Goal: Task Accomplishment & Management: Use online tool/utility

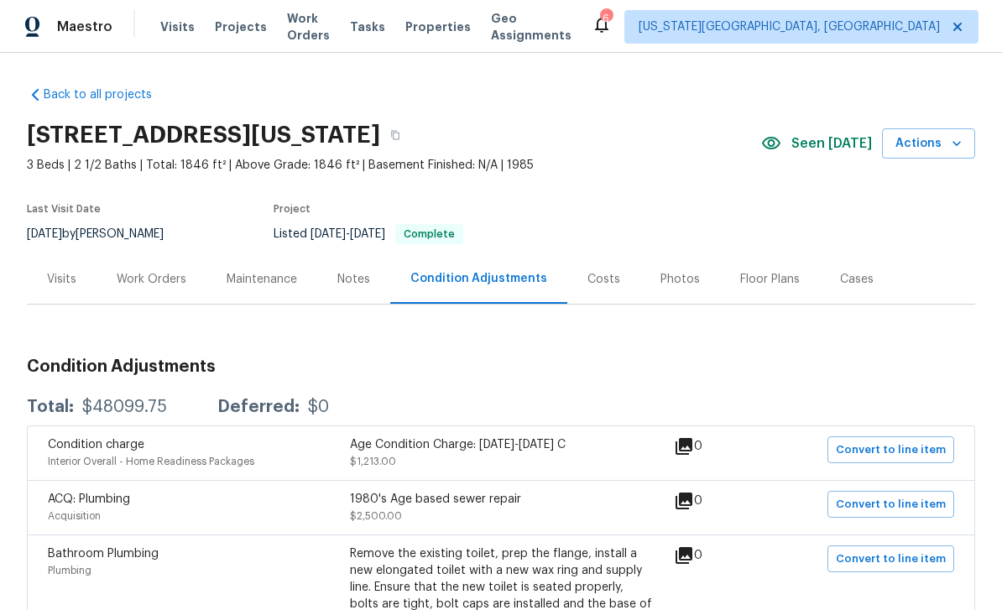
scroll to position [43, 0]
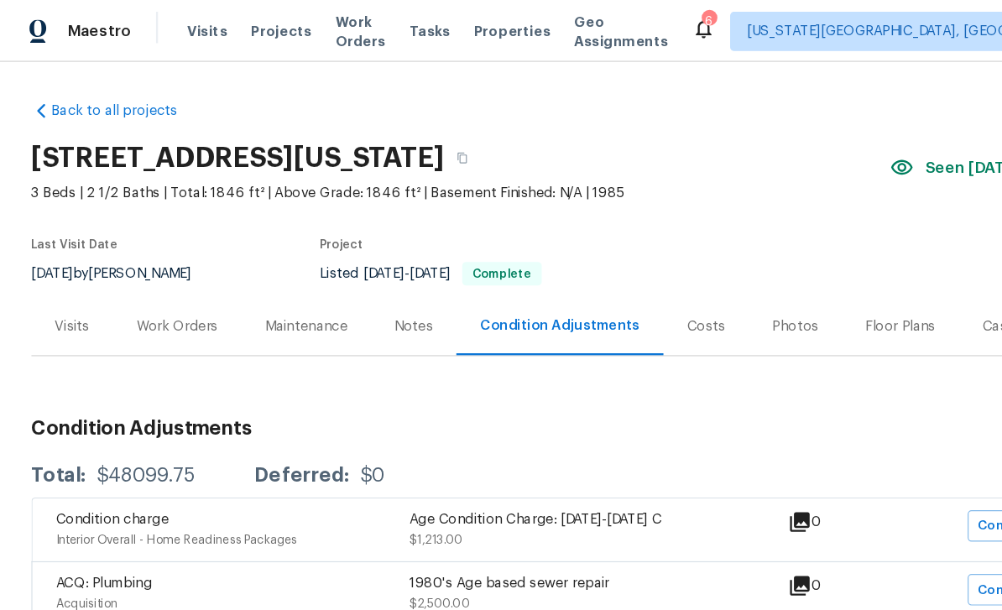
click at [180, 32] on span "Visits" at bounding box center [177, 26] width 34 height 17
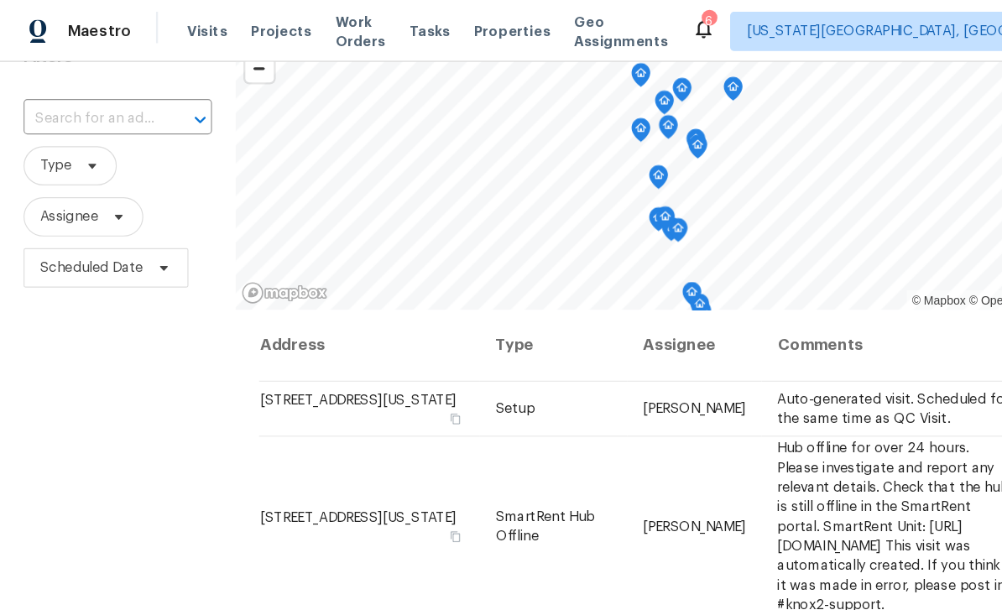
scroll to position [199, 0]
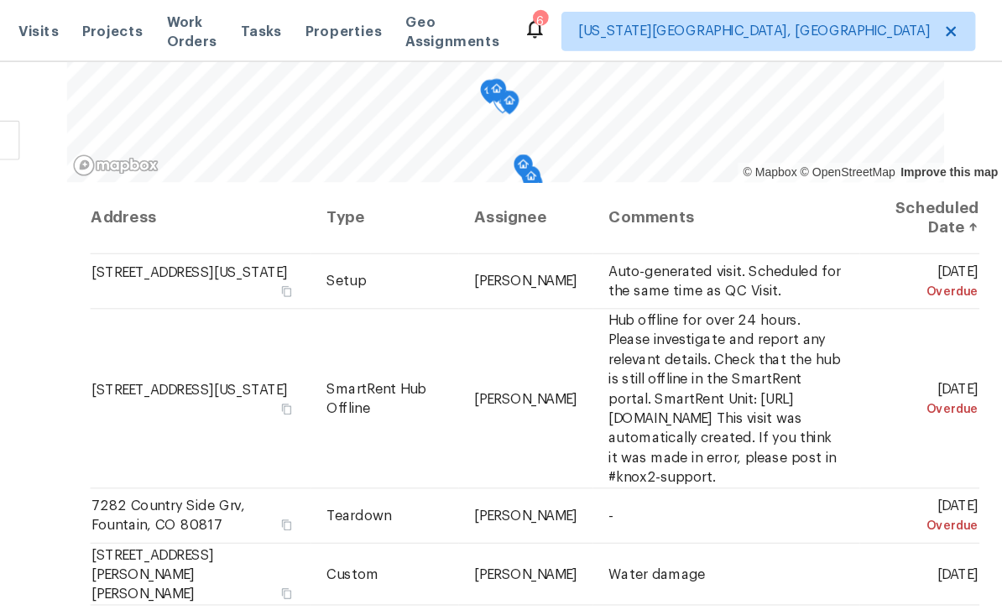
click at [0, 0] on icon at bounding box center [0, 0] width 0 height 0
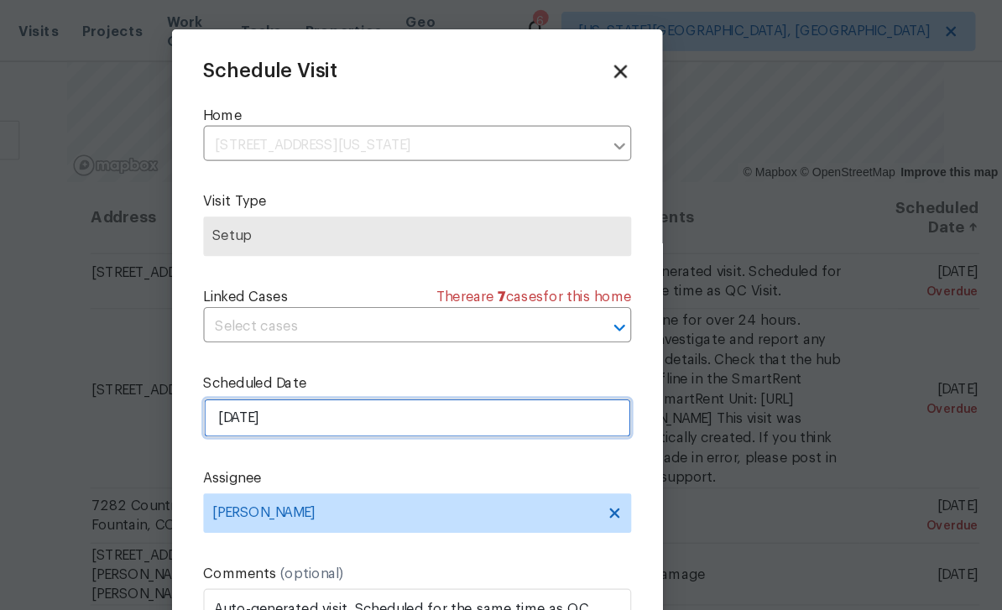
click at [318, 364] on input "[DATE]" at bounding box center [501, 358] width 366 height 34
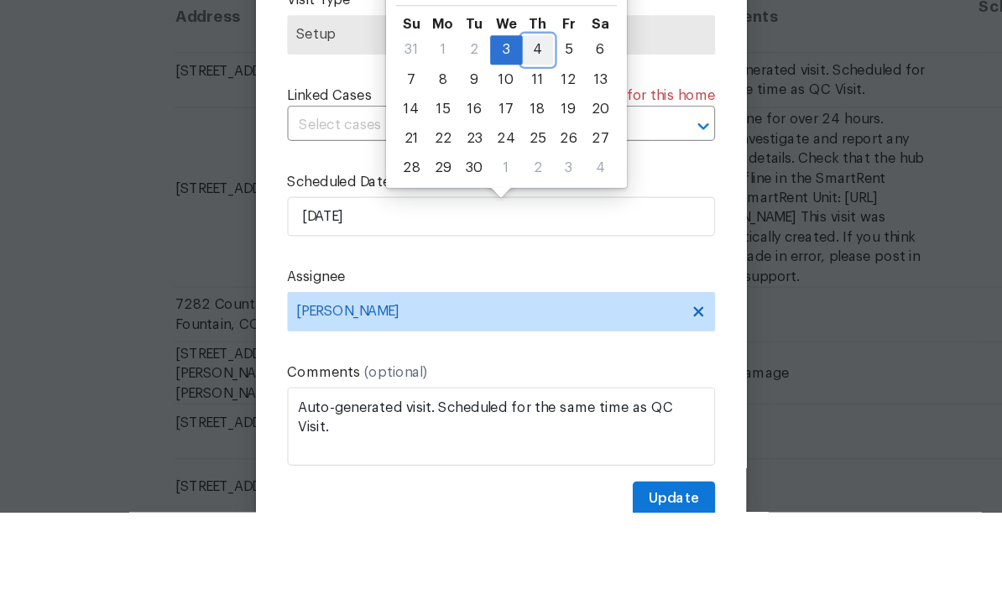
click at [519, 203] on div "4" at bounding box center [532, 214] width 26 height 23
type input "[DATE]"
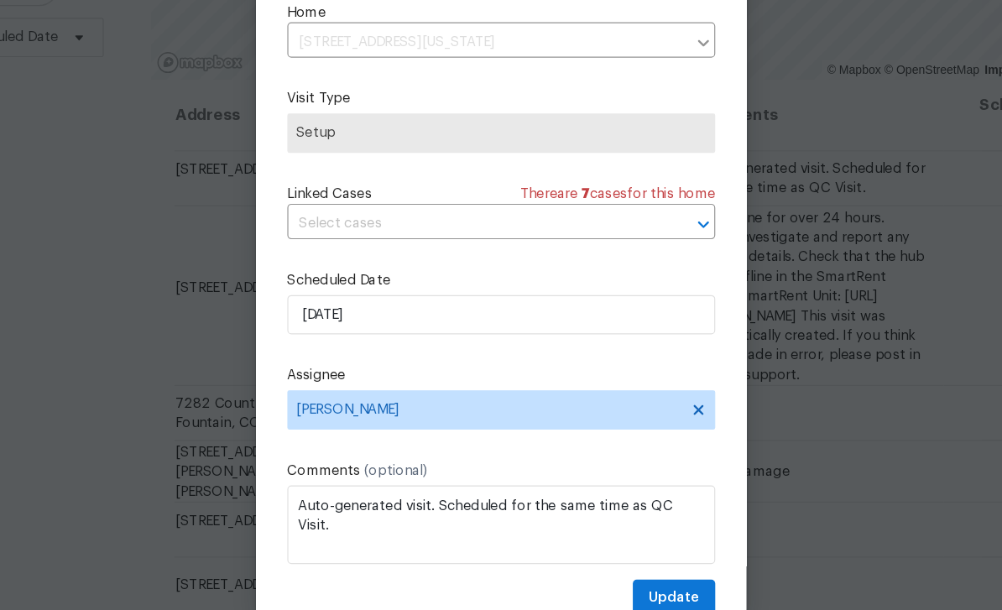
click at [595, 496] on div "Schedule Visit Home 4785 Live Oak Dr, Colorado Springs, CO 80916 ​ Visit Type S…" at bounding box center [501, 333] width 366 height 563
click at [613, 584] on button "Update" at bounding box center [648, 599] width 70 height 31
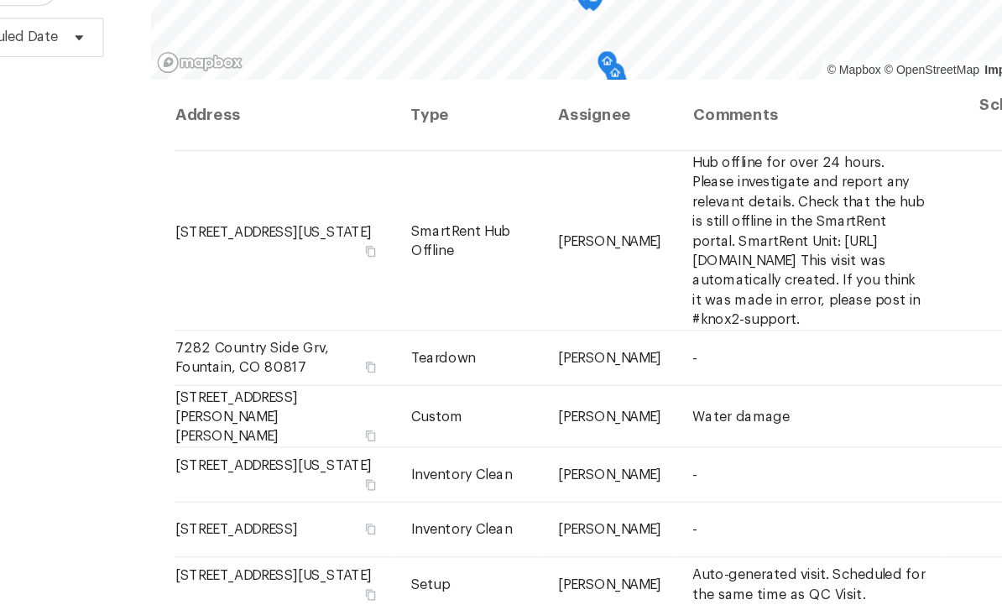
scroll to position [53, 0]
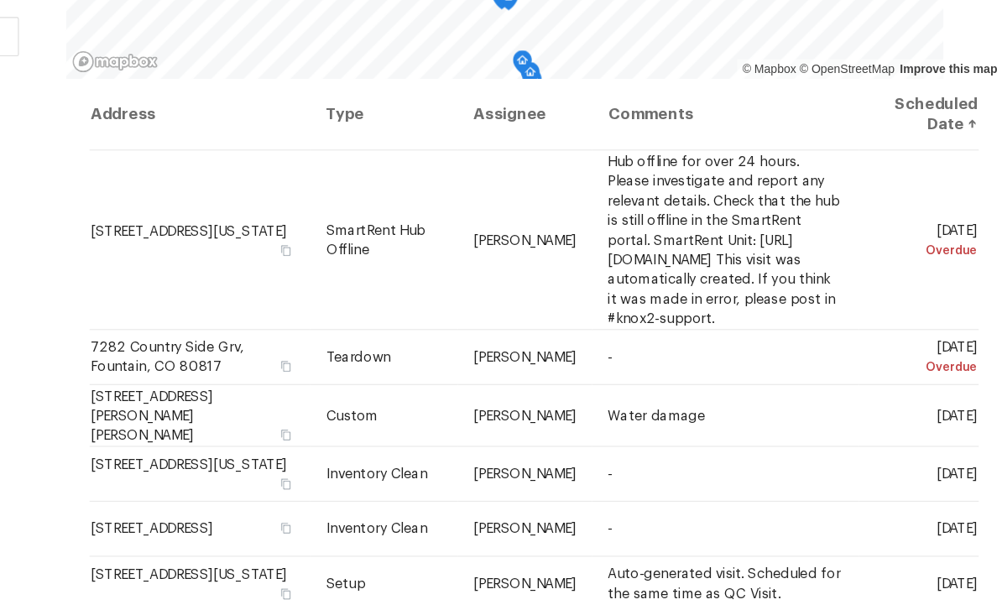
click at [0, 0] on icon at bounding box center [0, 0] width 0 height 0
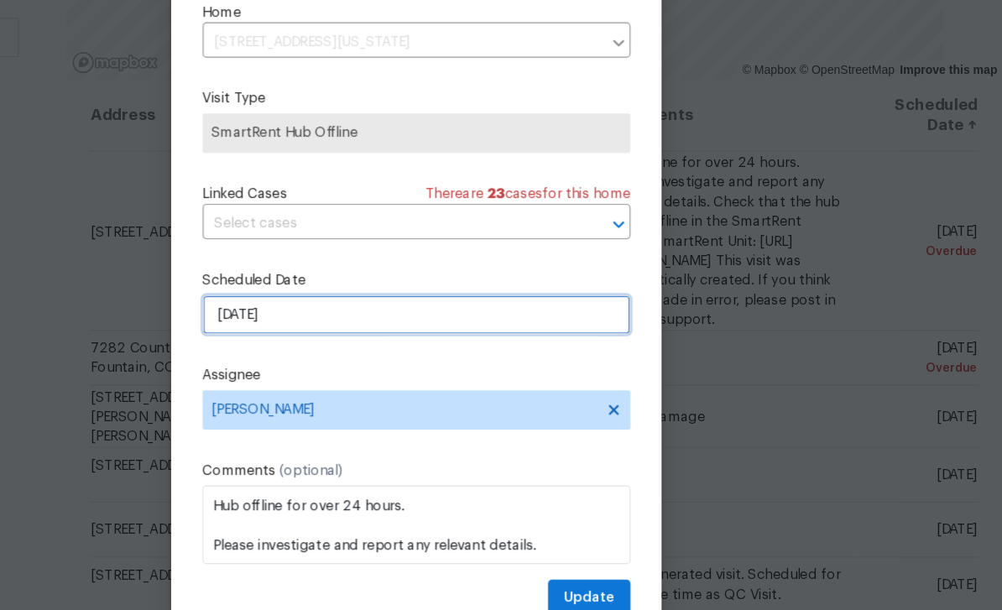
click at [343, 341] on input "[DATE]" at bounding box center [501, 358] width 366 height 34
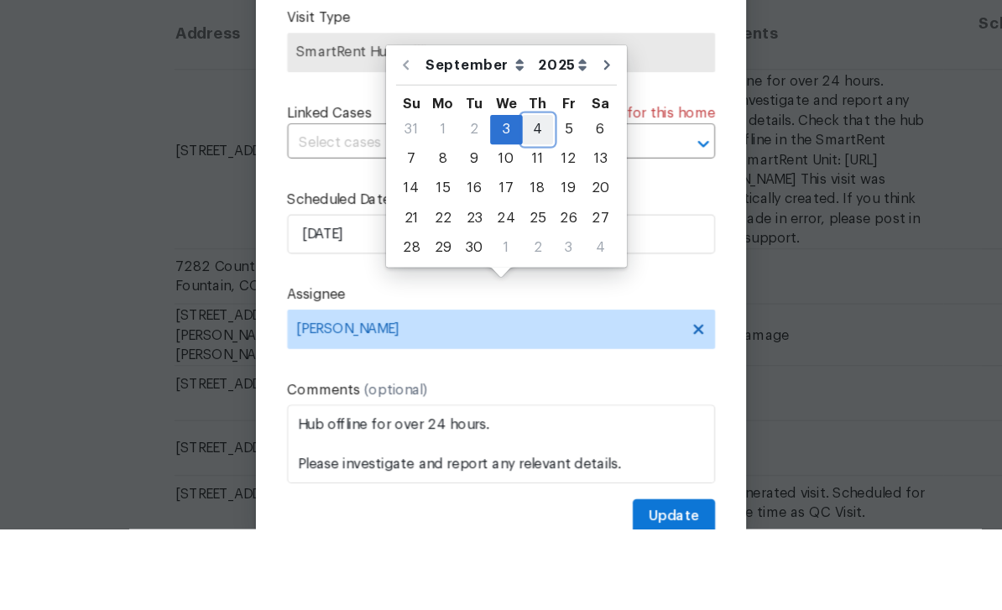
click at [519, 257] on div "4" at bounding box center [532, 268] width 26 height 23
type input "[DATE]"
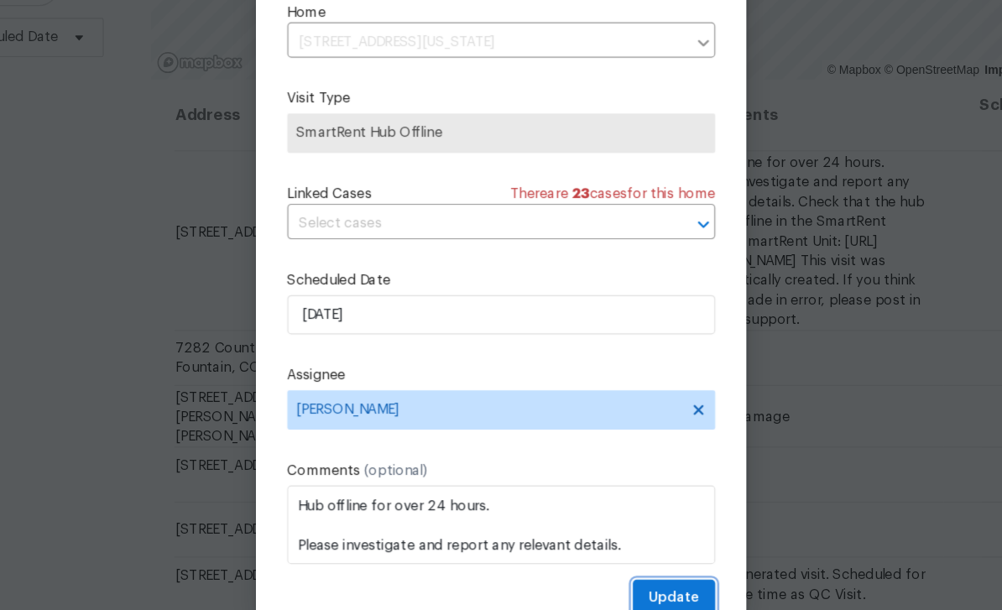
click at [613, 584] on button "Update" at bounding box center [648, 599] width 70 height 31
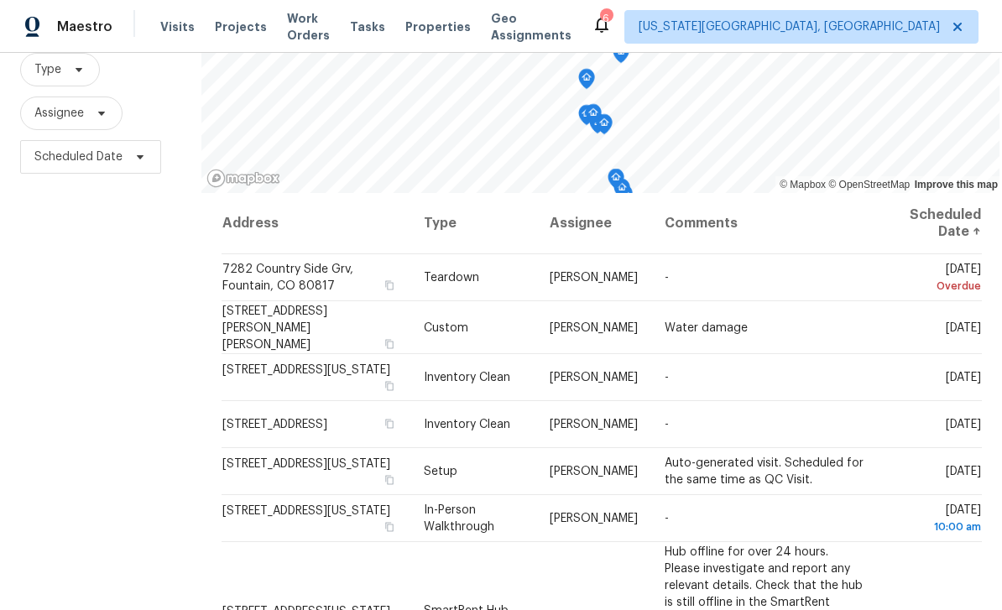
click at [859, 301] on td "Water damage" at bounding box center [765, 327] width 228 height 53
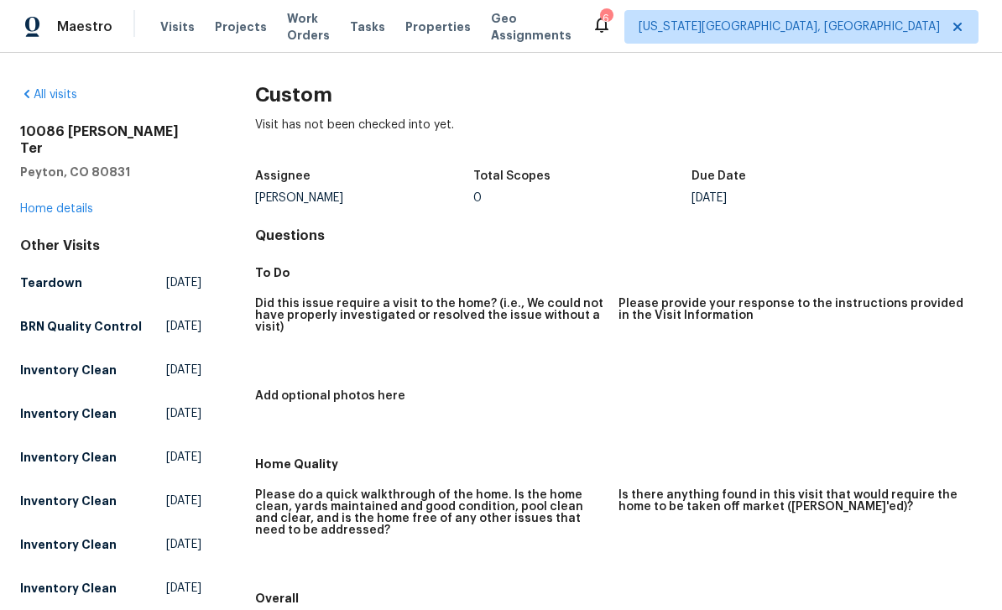
click at [177, 34] on span "Visits" at bounding box center [177, 26] width 34 height 17
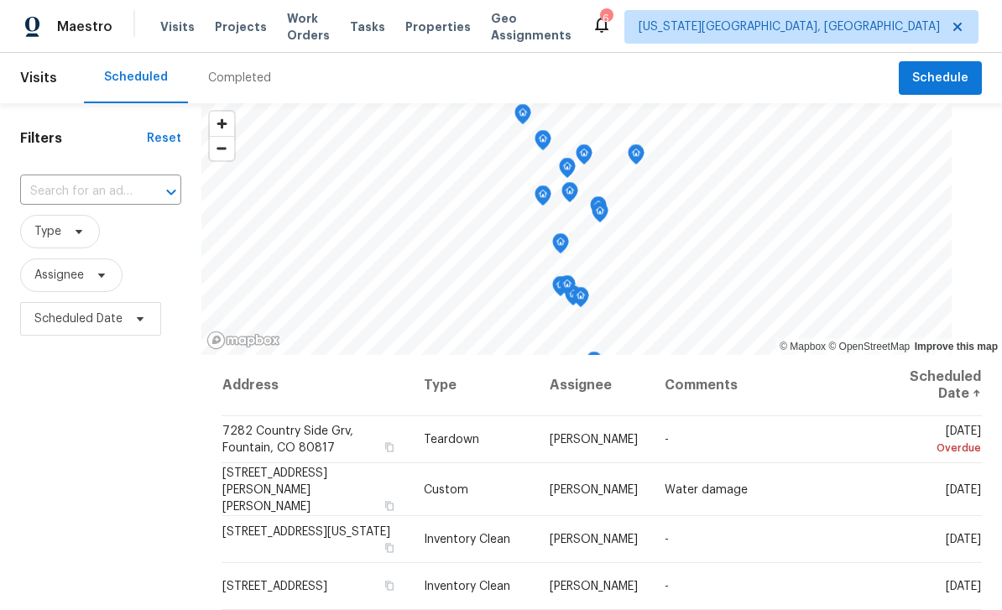
click at [0, 0] on icon at bounding box center [0, 0] width 0 height 0
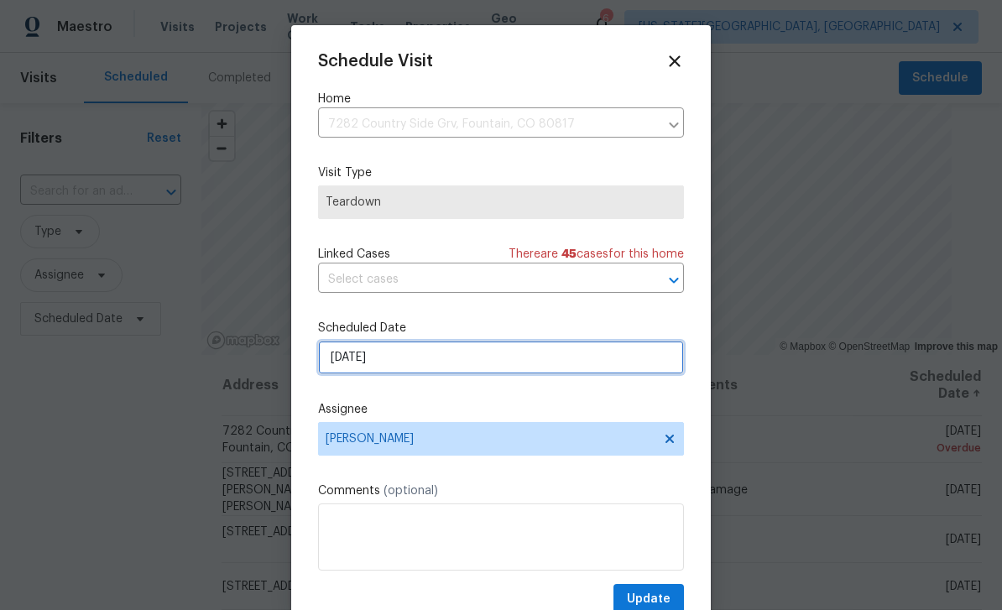
click at [452, 366] on input "[DATE]" at bounding box center [501, 358] width 366 height 34
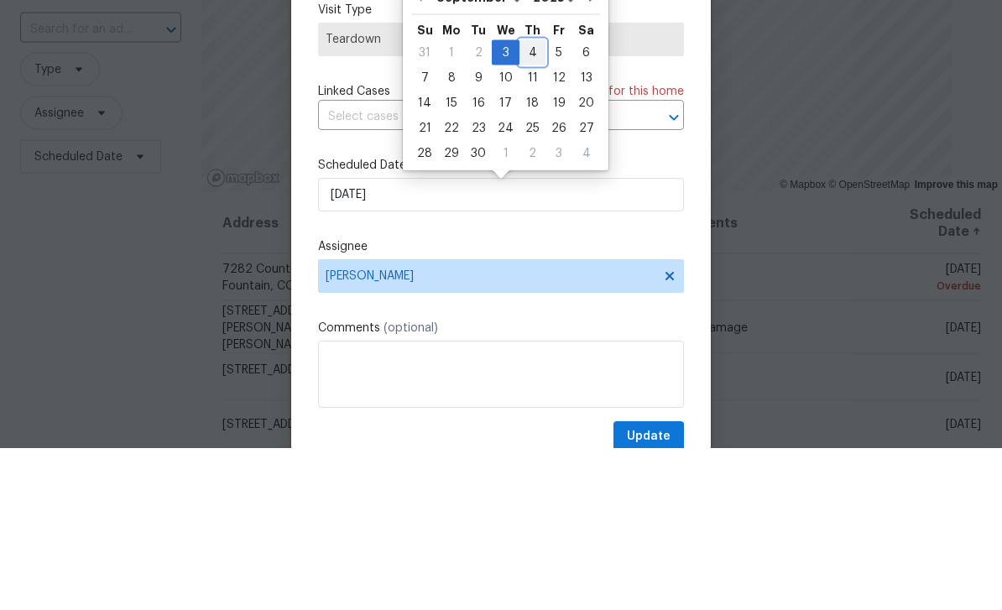
click at [529, 203] on div "4" at bounding box center [532, 214] width 26 height 23
type input "[DATE]"
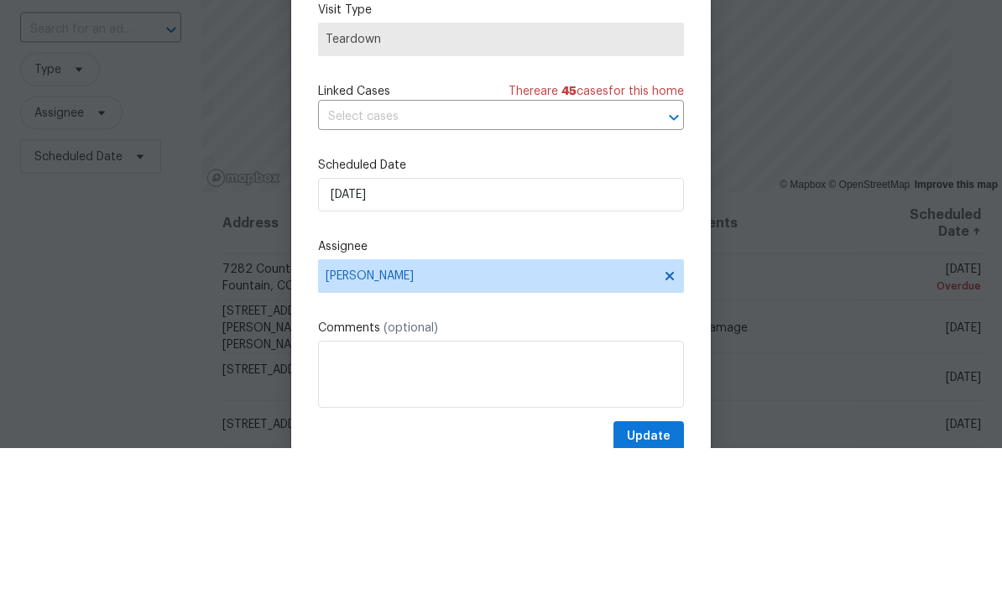
scroll to position [54, 0]
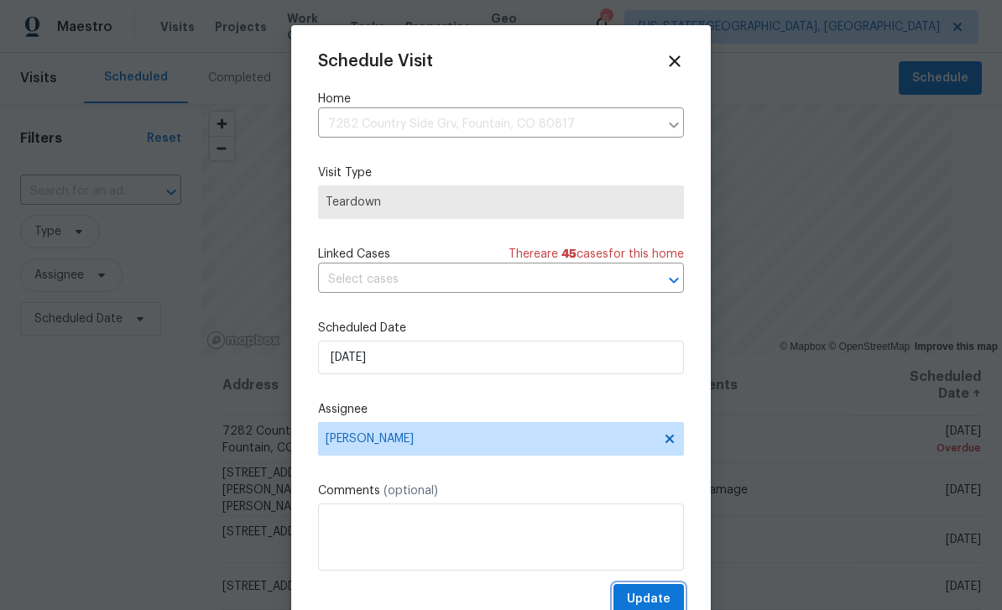
click at [663, 595] on span "Update" at bounding box center [649, 599] width 44 height 21
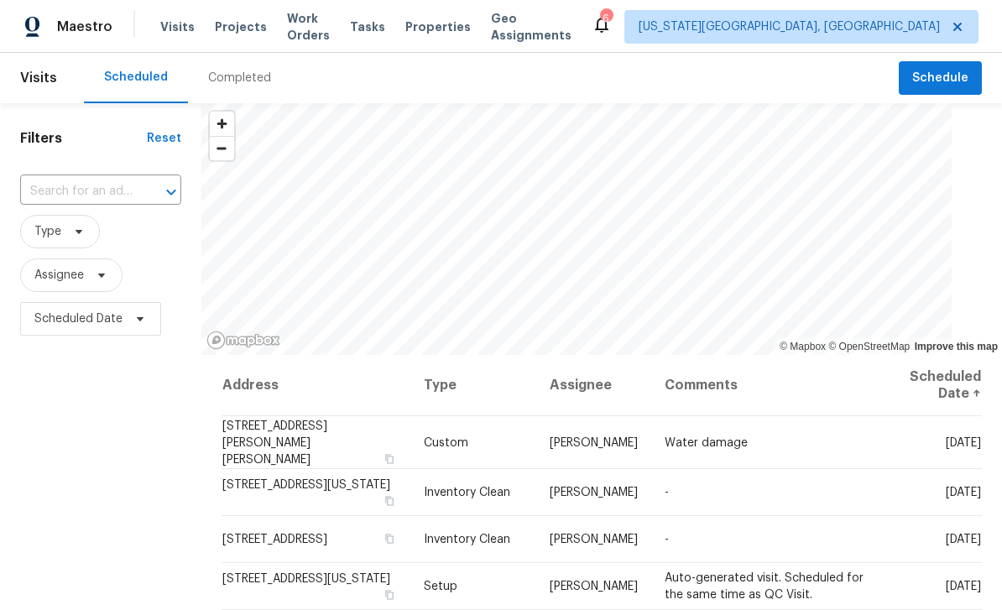
scroll to position [0, 0]
click at [385, 23] on span "Tasks" at bounding box center [367, 27] width 35 height 12
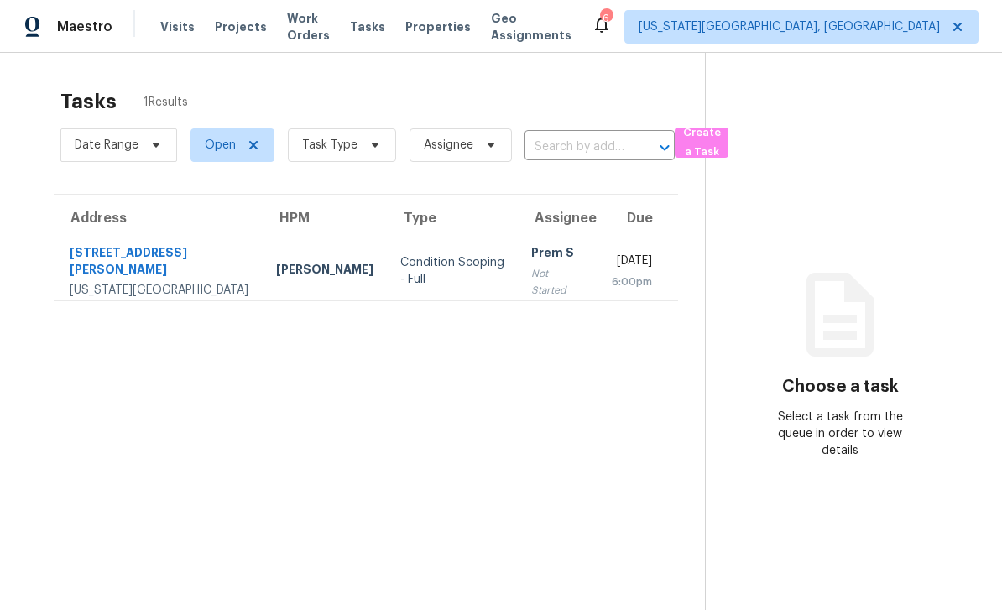
click at [321, 30] on span "Work Orders" at bounding box center [308, 27] width 43 height 34
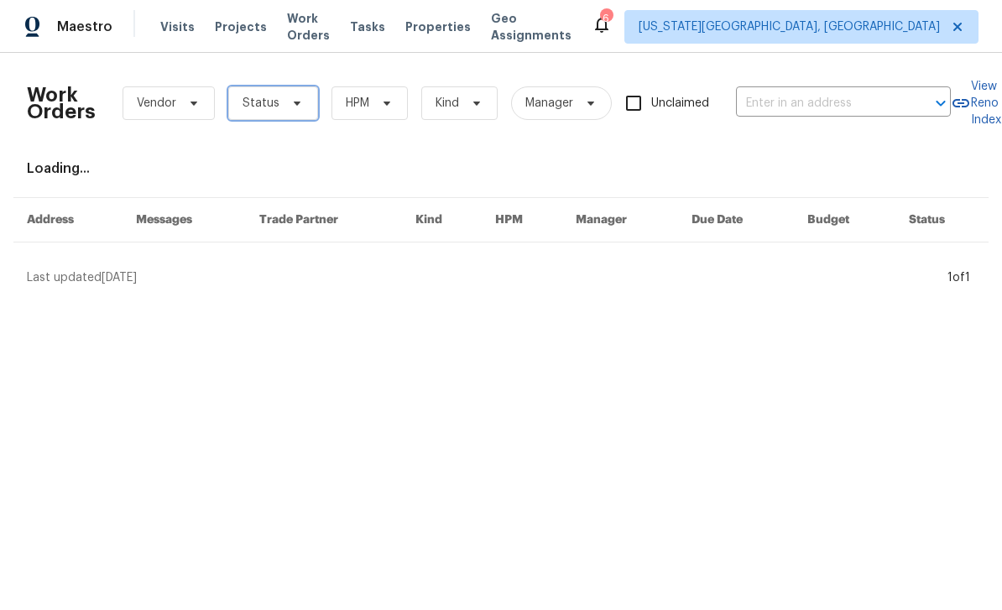
click at [298, 111] on span "Status" at bounding box center [273, 103] width 90 height 34
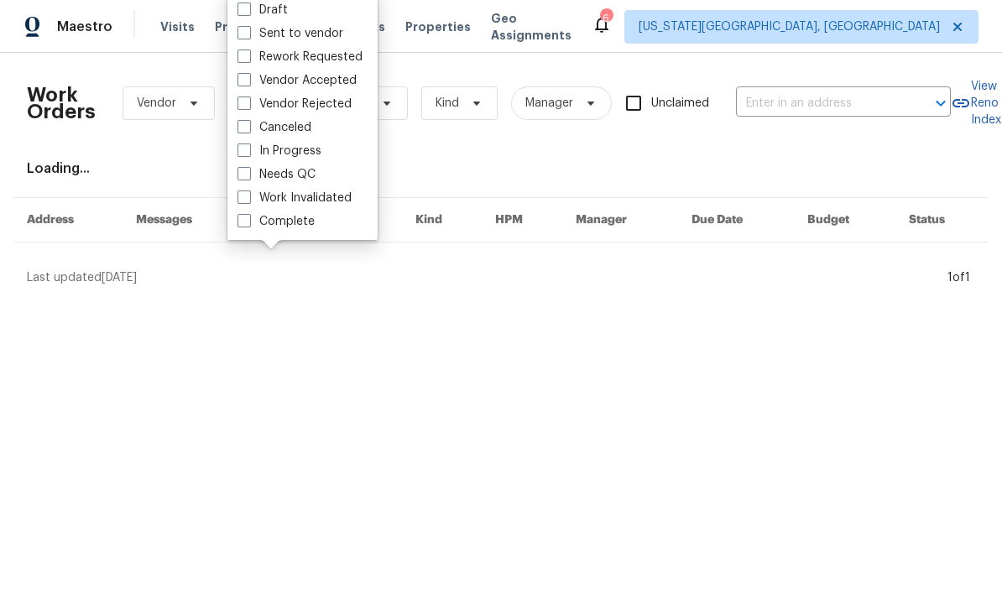
click at [242, 180] on span at bounding box center [243, 173] width 13 height 13
click at [242, 177] on input "Needs QC" at bounding box center [242, 171] width 11 height 11
checkbox input "true"
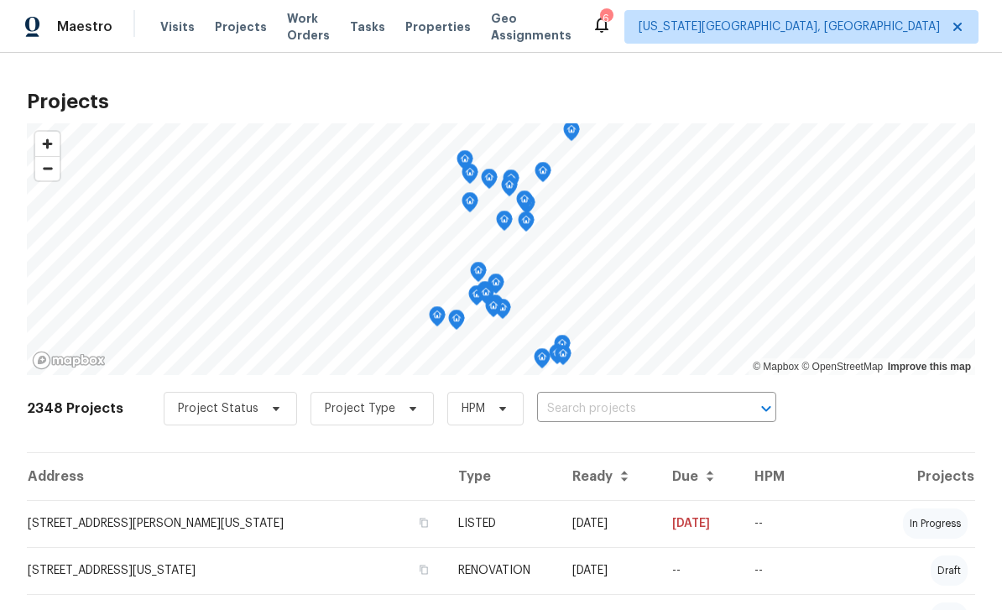
click at [377, 22] on span "Tasks" at bounding box center [367, 27] width 35 height 12
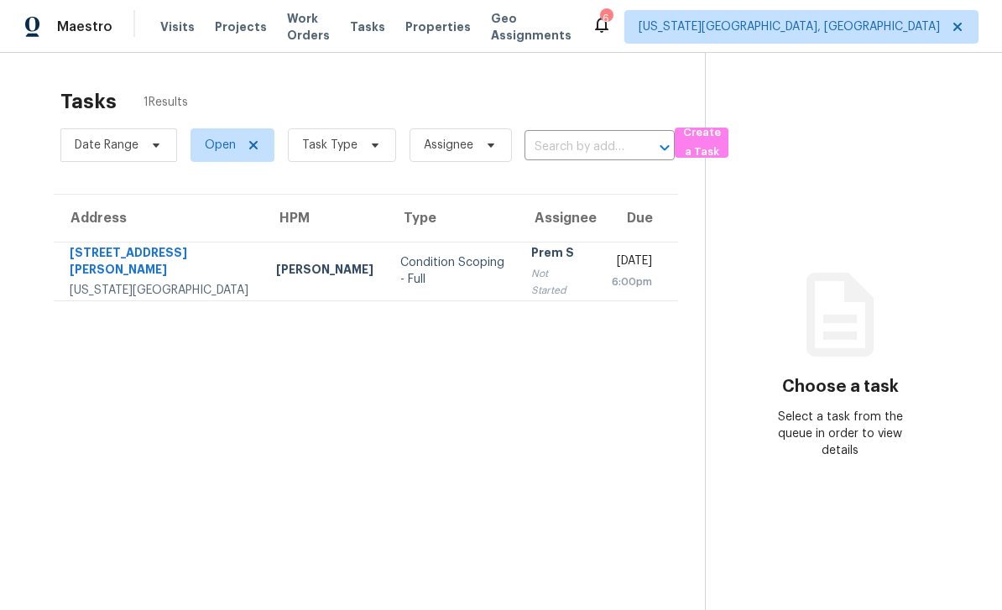
click at [317, 29] on span "Work Orders" at bounding box center [308, 27] width 43 height 34
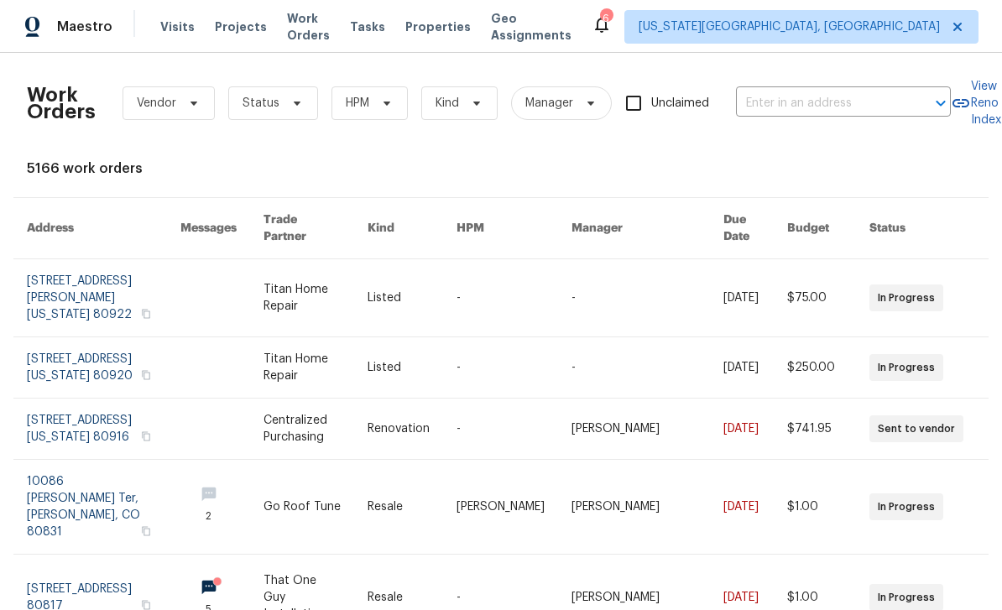
click at [455, 28] on span "Properties" at bounding box center [437, 26] width 65 height 17
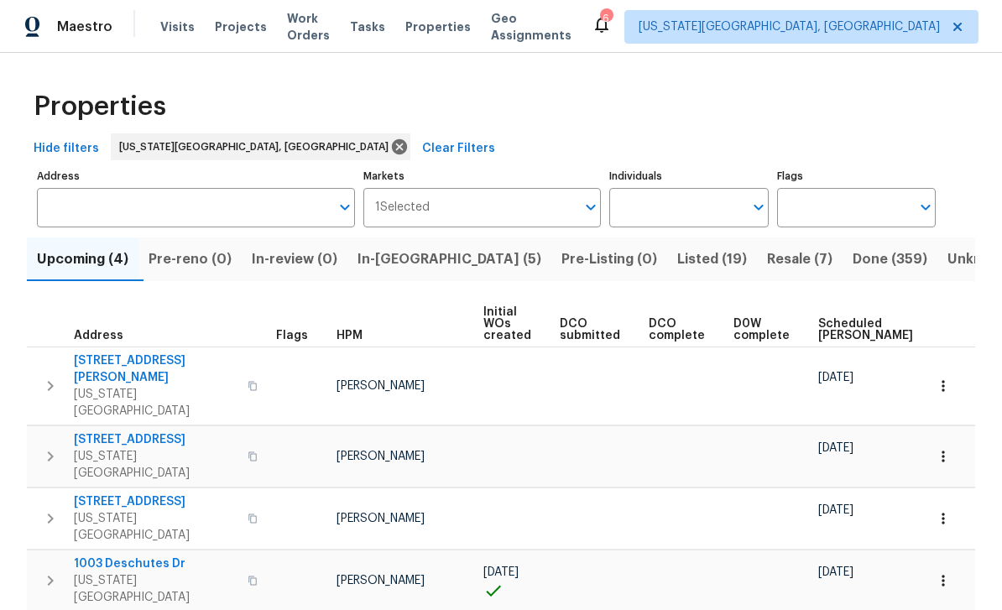
click at [243, 23] on span "Projects" at bounding box center [241, 26] width 52 height 17
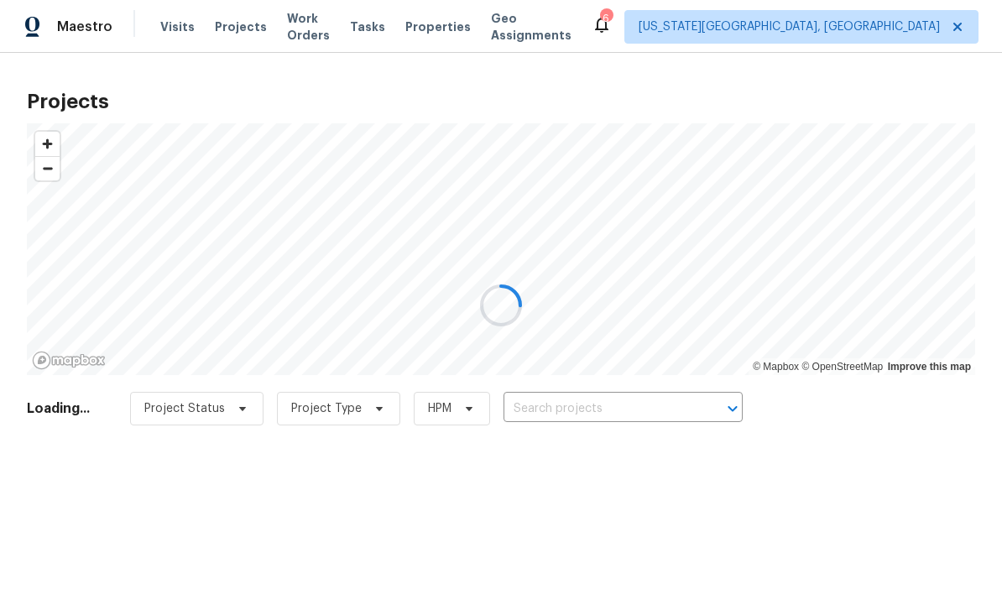
click at [618, 409] on input "text" at bounding box center [599, 409] width 192 height 26
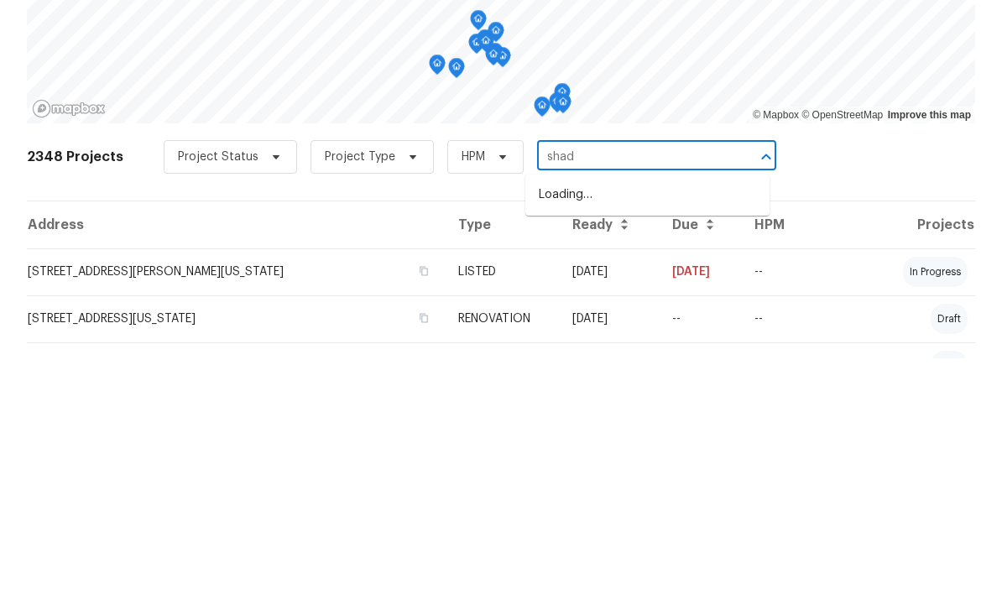
type input "shady"
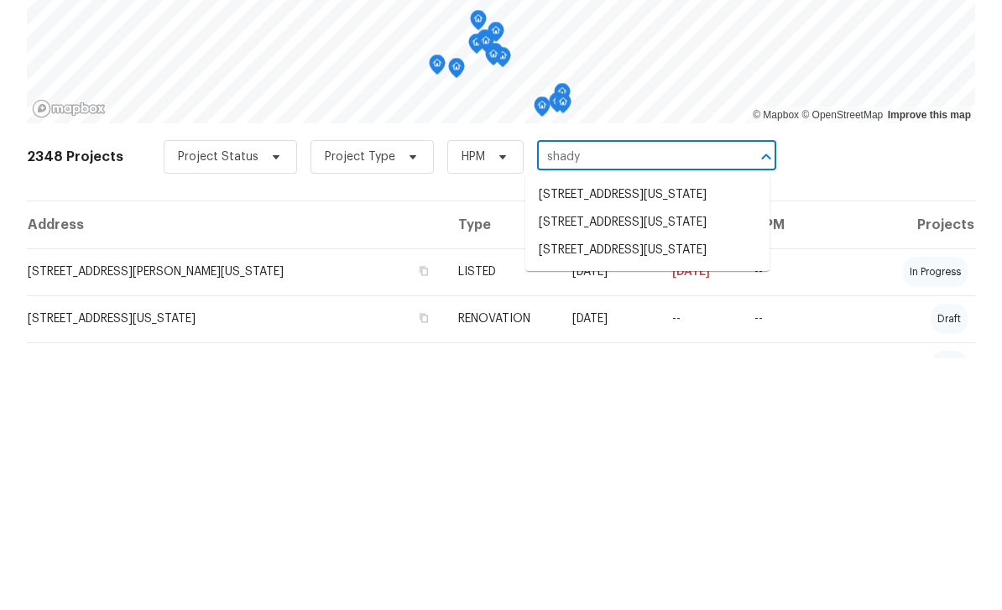
scroll to position [54, 0]
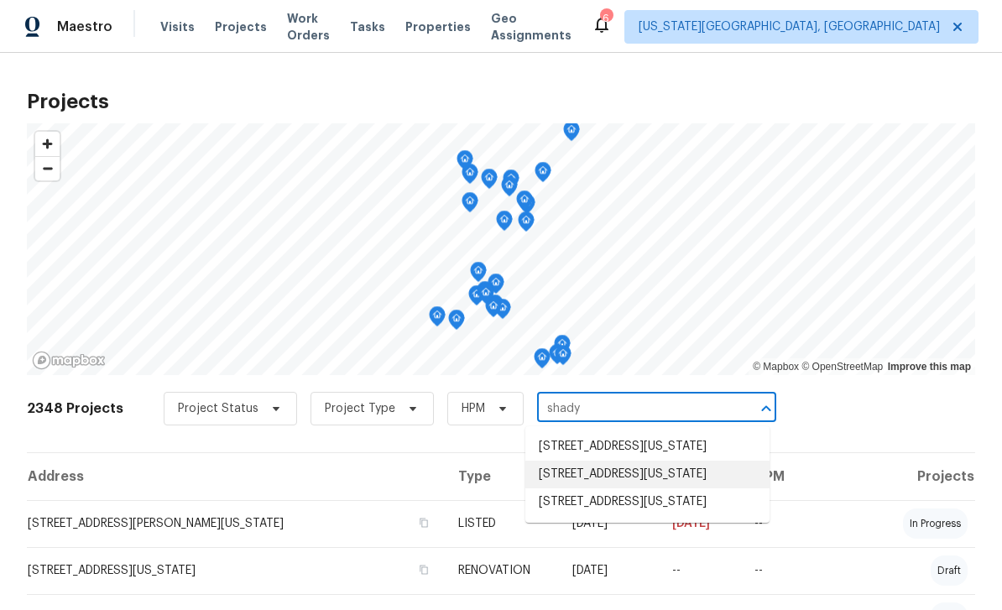
click at [613, 461] on li "[STREET_ADDRESS][US_STATE]" at bounding box center [647, 475] width 244 height 28
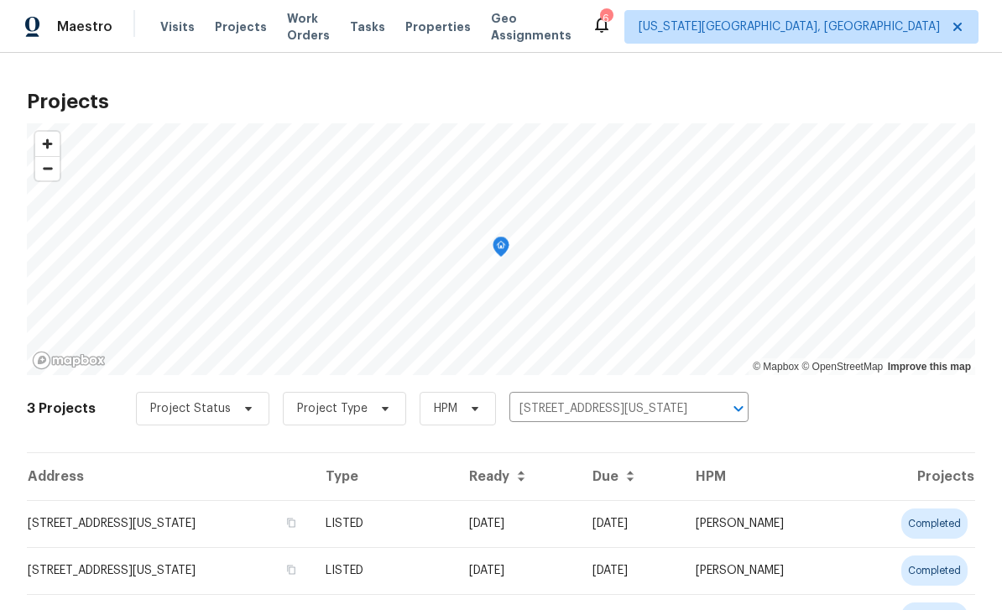
click at [295, 527] on td "[STREET_ADDRESS][US_STATE]" at bounding box center [169, 523] width 285 height 47
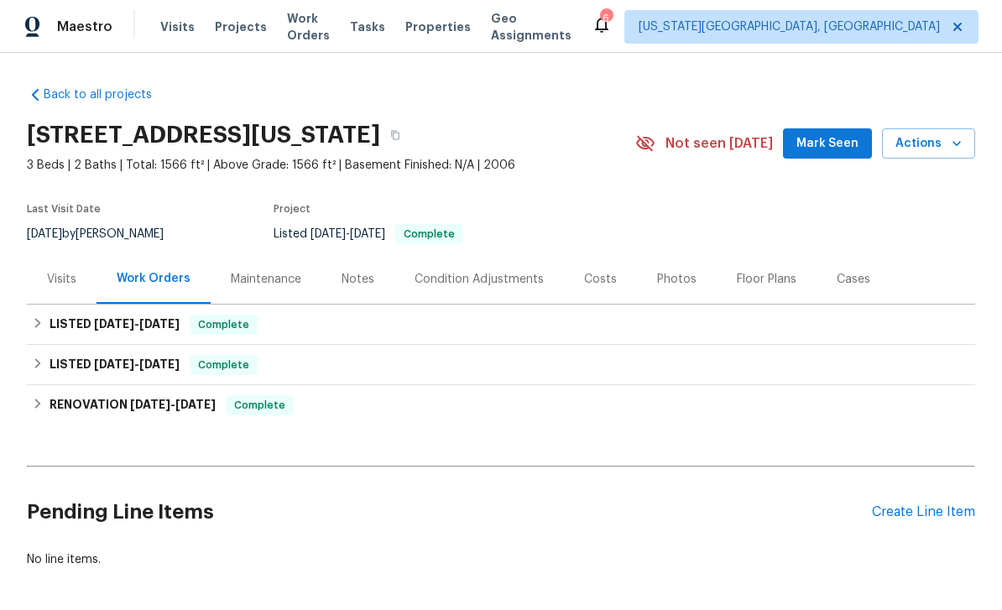
click at [921, 512] on div "Create Line Item" at bounding box center [923, 512] width 103 height 16
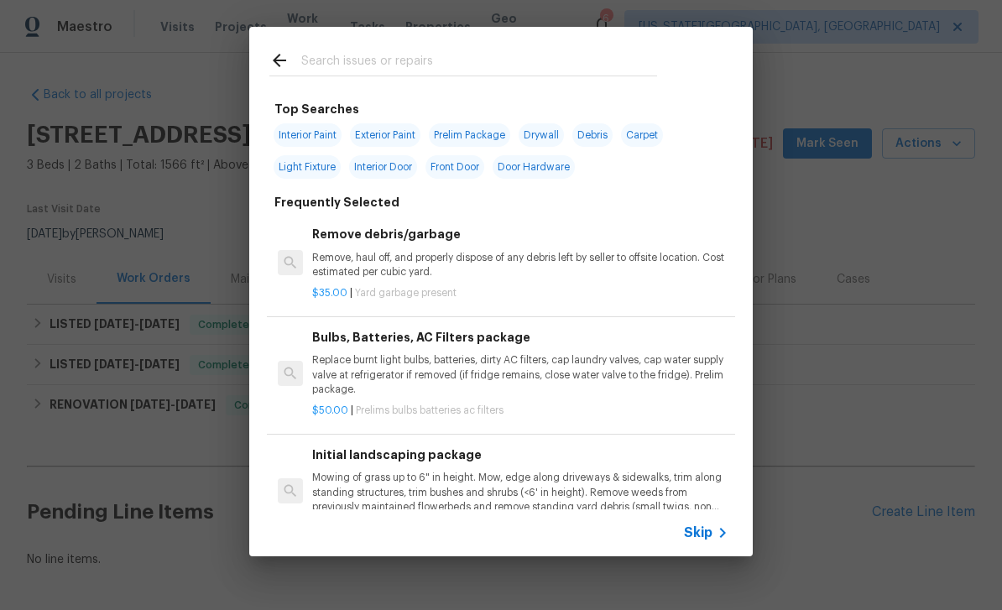
click at [373, 69] on input "text" at bounding box center [479, 62] width 356 height 25
type input "Paint"
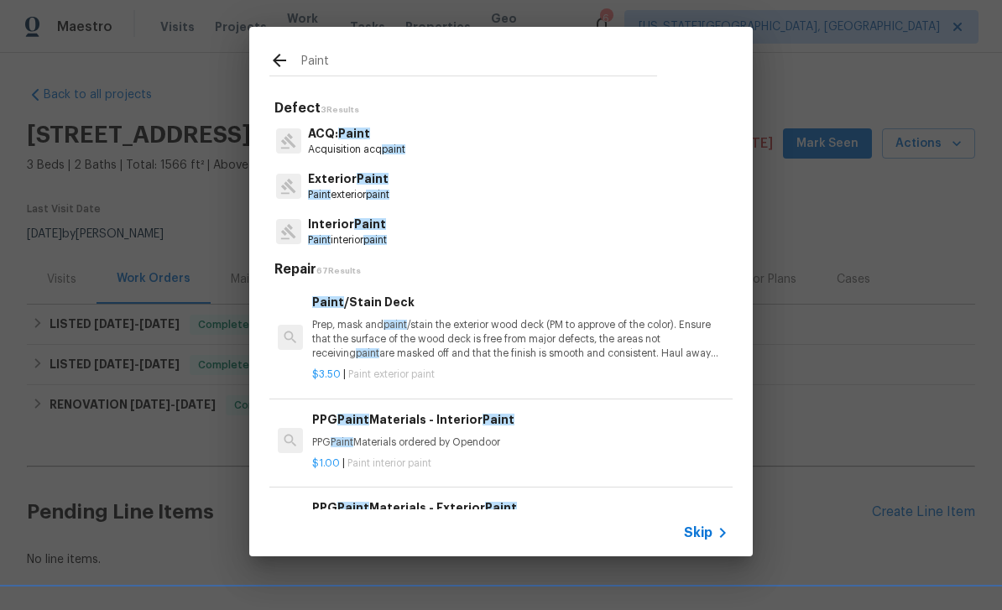
click at [368, 193] on p "Paint exterior paint" at bounding box center [348, 195] width 81 height 14
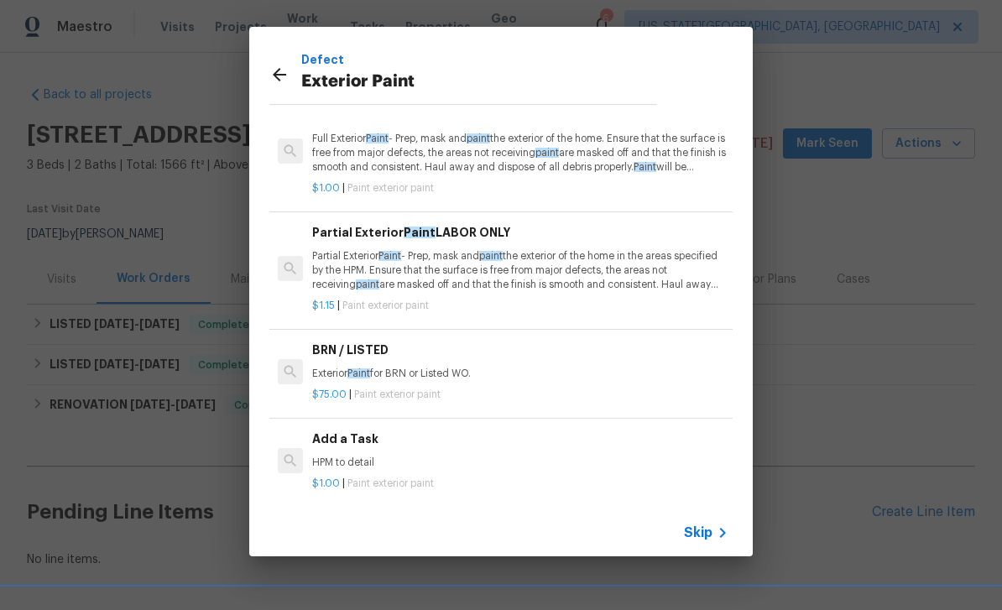
scroll to position [70, 0]
click at [430, 461] on p "HPM to detail" at bounding box center [520, 463] width 416 height 14
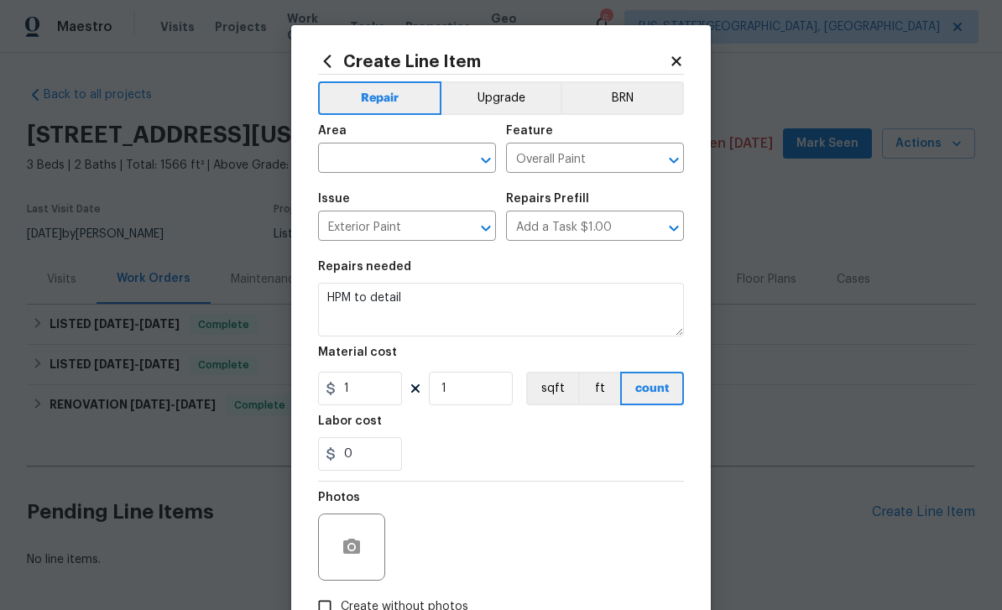
click at [385, 161] on input "text" at bounding box center [383, 160] width 131 height 26
click at [401, 231] on li "Exterior Overall" at bounding box center [407, 226] width 178 height 28
type input "Exterior Overall"
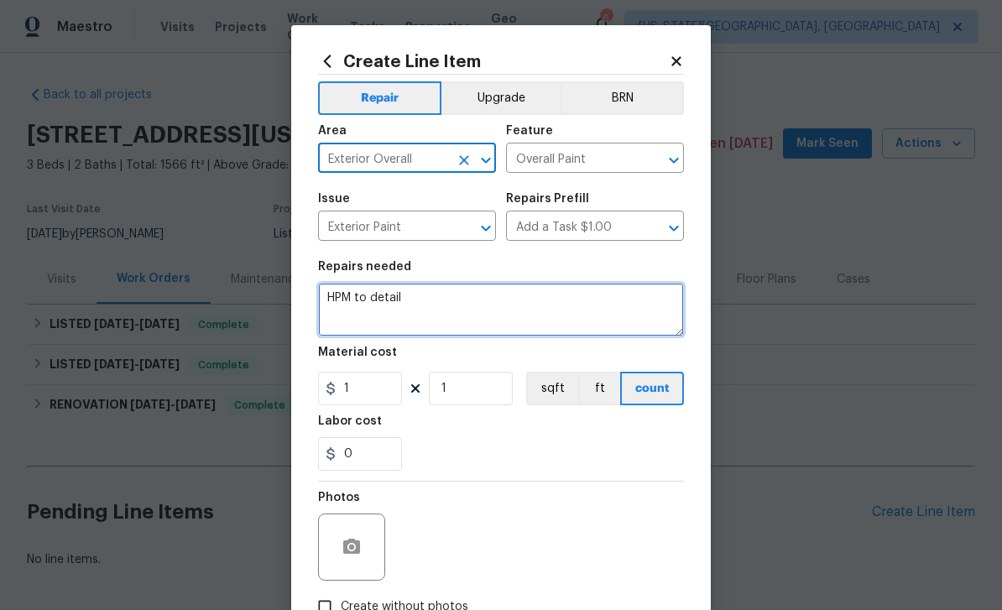
click at [462, 300] on textarea "HPM to detail" at bounding box center [501, 310] width 366 height 54
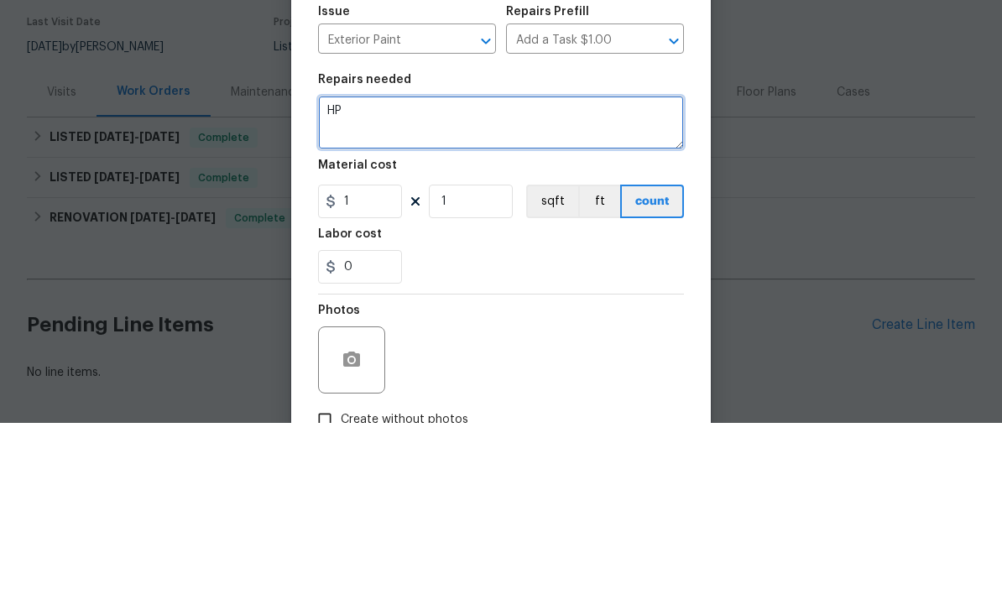
type textarea "H"
type textarea "Paint touch up rear elevation where needed. Paint front porch facia."
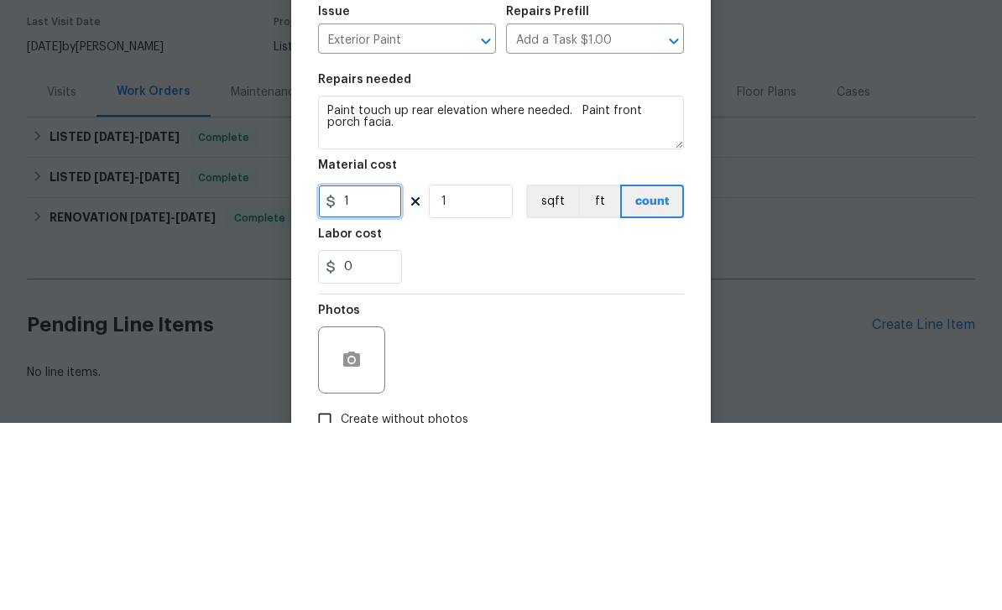
click at [380, 372] on input "1" at bounding box center [360, 389] width 84 height 34
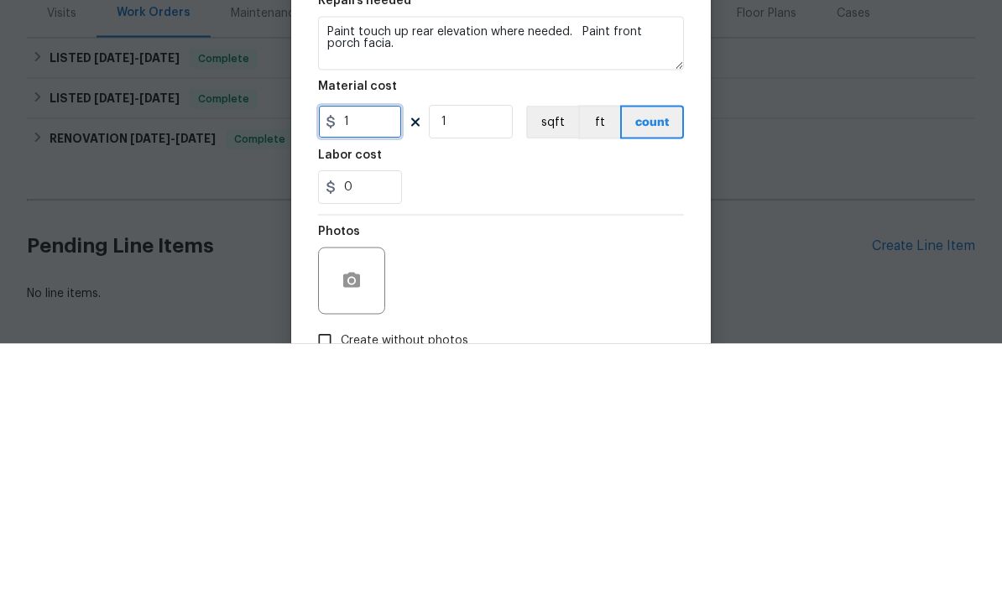
type input "0"
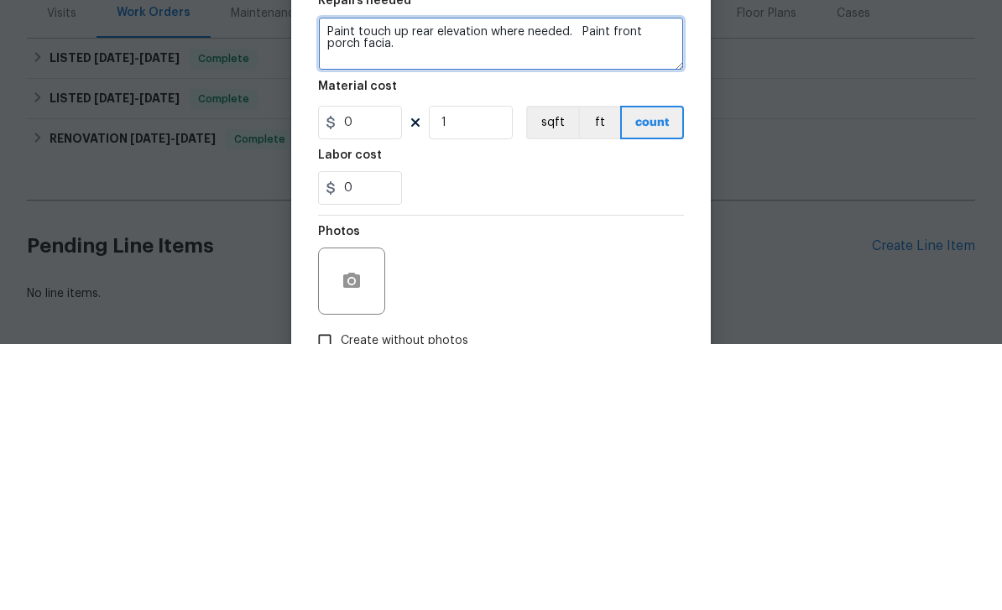
click at [505, 283] on textarea "Paint touch up rear elevation where needed. Paint front porch facia." at bounding box center [501, 310] width 366 height 54
type textarea "Paint touch up rear elevation where needed. Paint front porch facia. Supply PpG…"
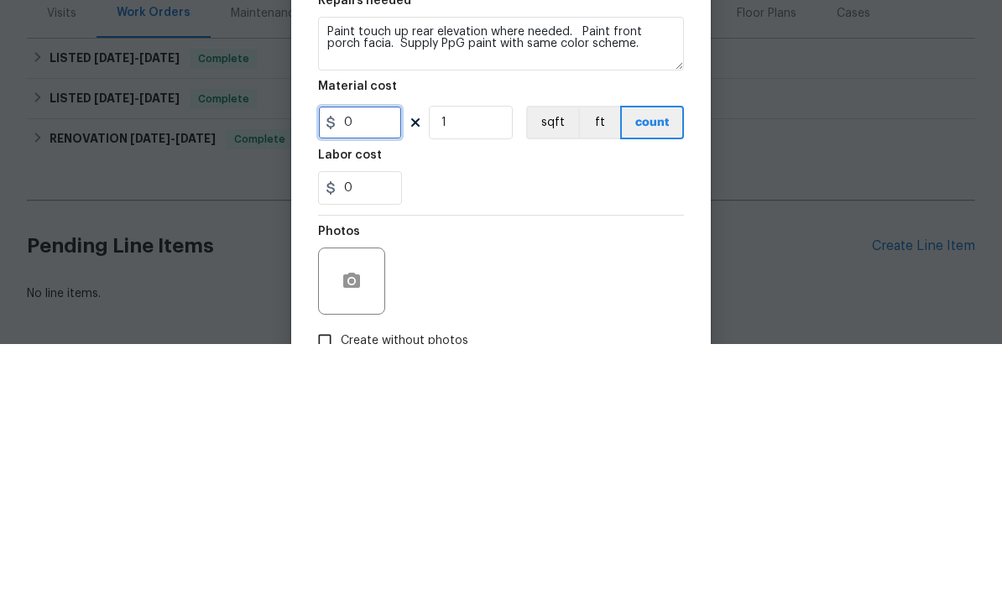
click at [372, 372] on input "0" at bounding box center [360, 389] width 84 height 34
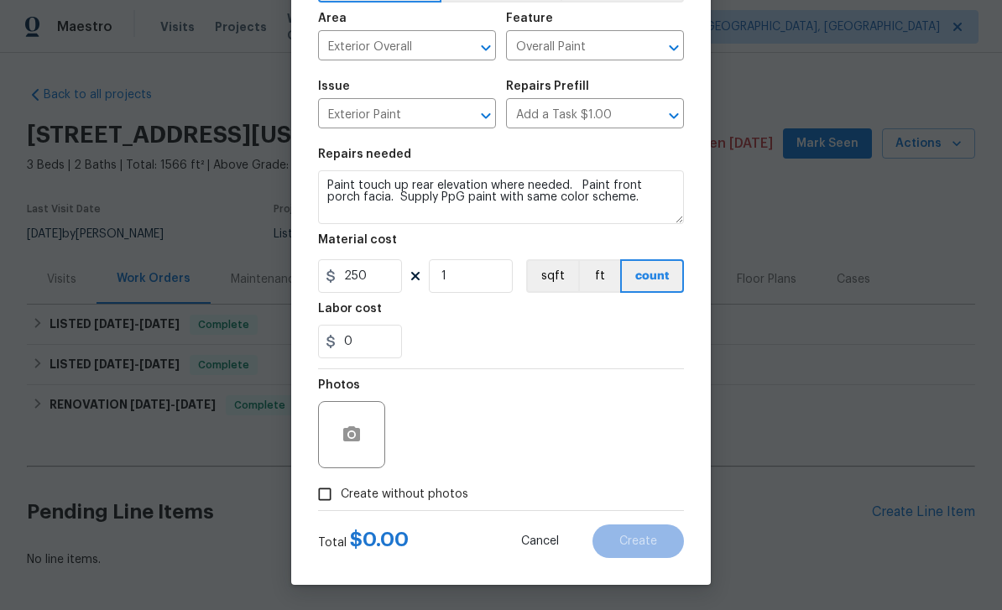
scroll to position [116, 0]
type input "250"
click at [357, 435] on icon "button" at bounding box center [351, 433] width 17 height 15
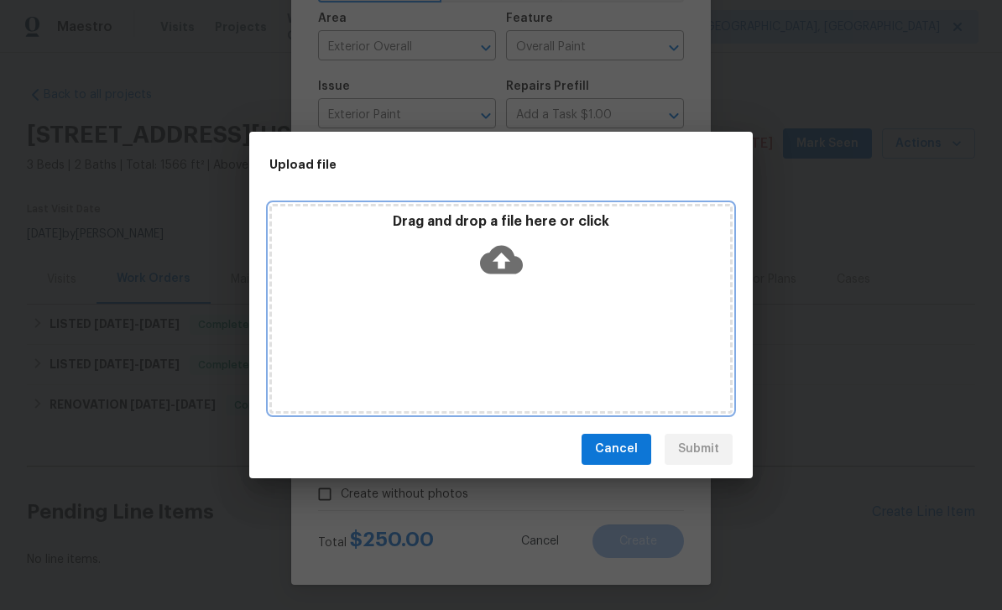
click at [519, 249] on icon at bounding box center [501, 259] width 43 height 43
click at [505, 253] on icon at bounding box center [501, 259] width 43 height 29
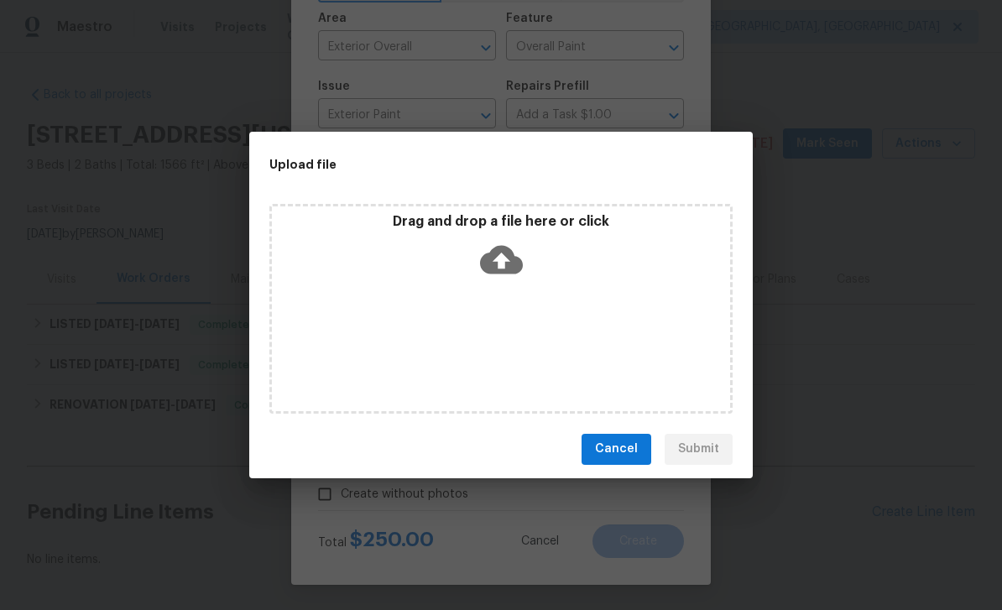
scroll to position [44, 0]
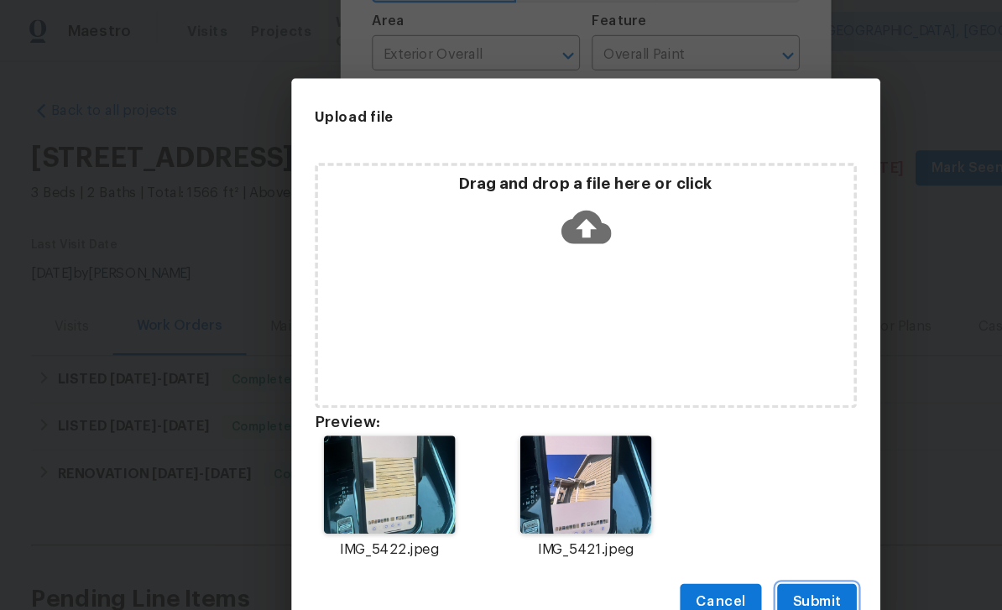
click at [701, 508] on span "Submit" at bounding box center [698, 514] width 41 height 21
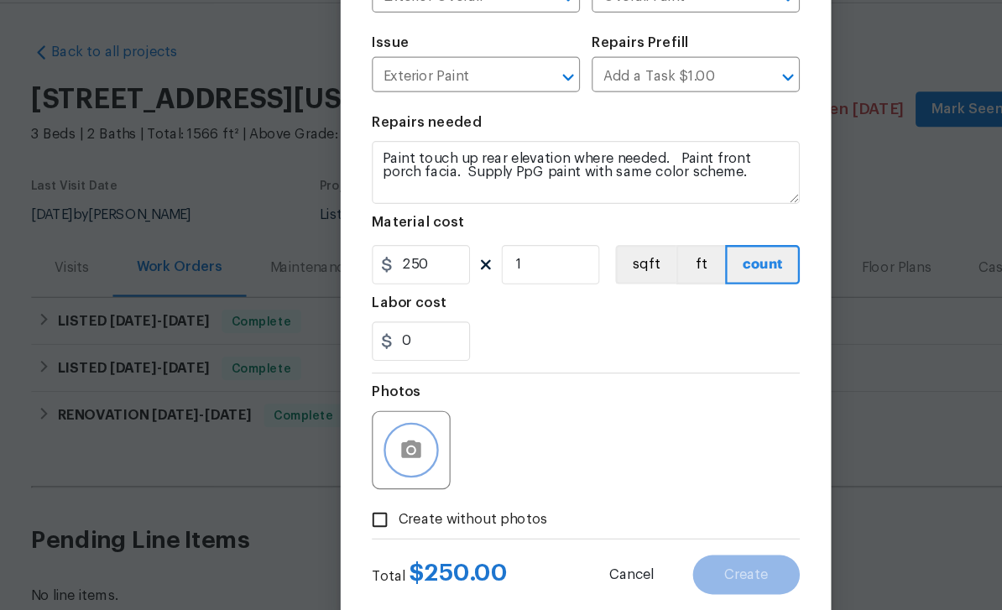
scroll to position [54, 0]
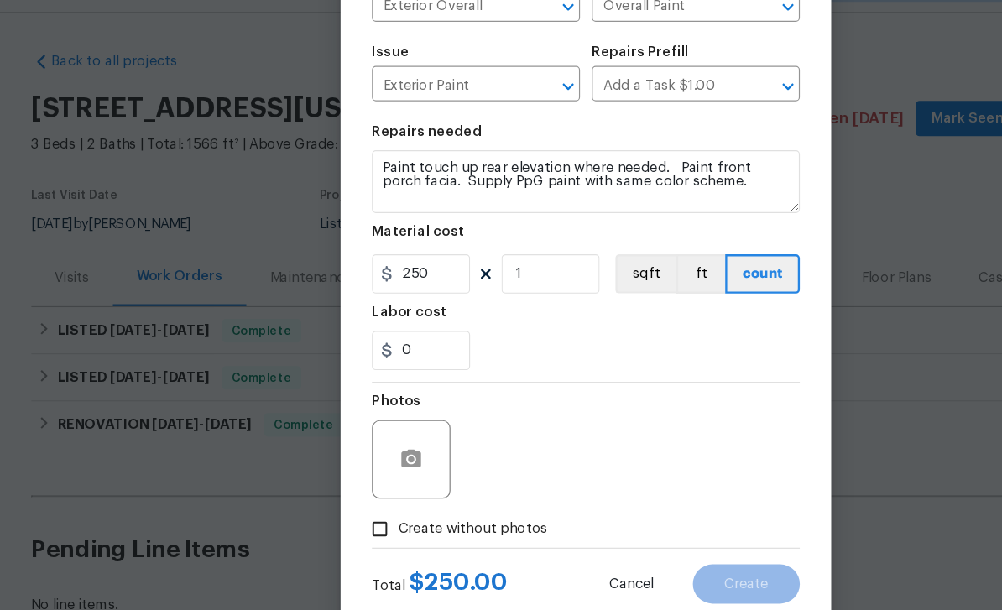
click at [451, 486] on span "Create without photos" at bounding box center [405, 495] width 128 height 18
click at [341, 478] on input "Create without photos" at bounding box center [325, 494] width 32 height 32
checkbox input "true"
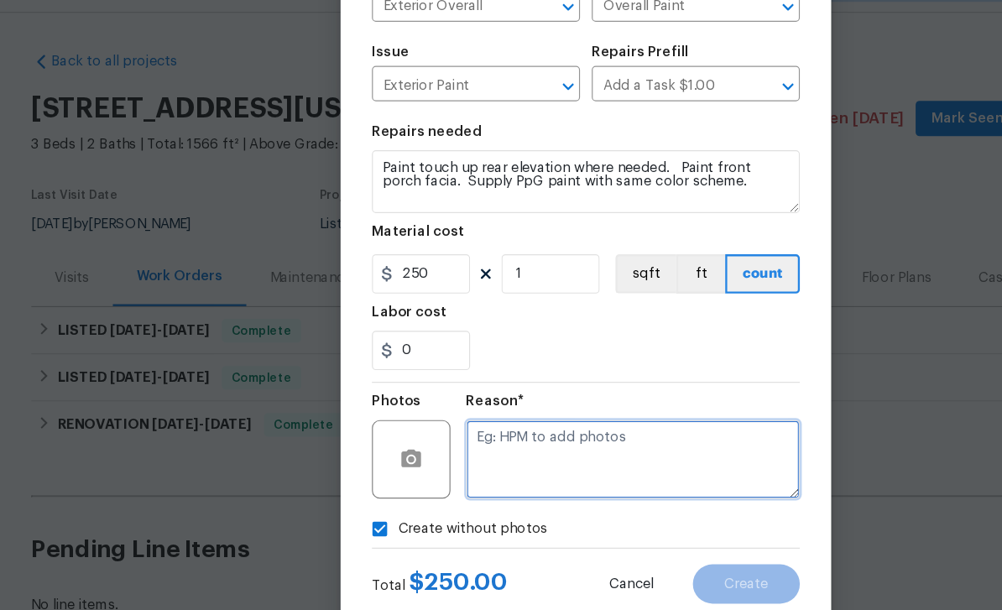
click at [508, 401] on textarea at bounding box center [541, 434] width 285 height 67
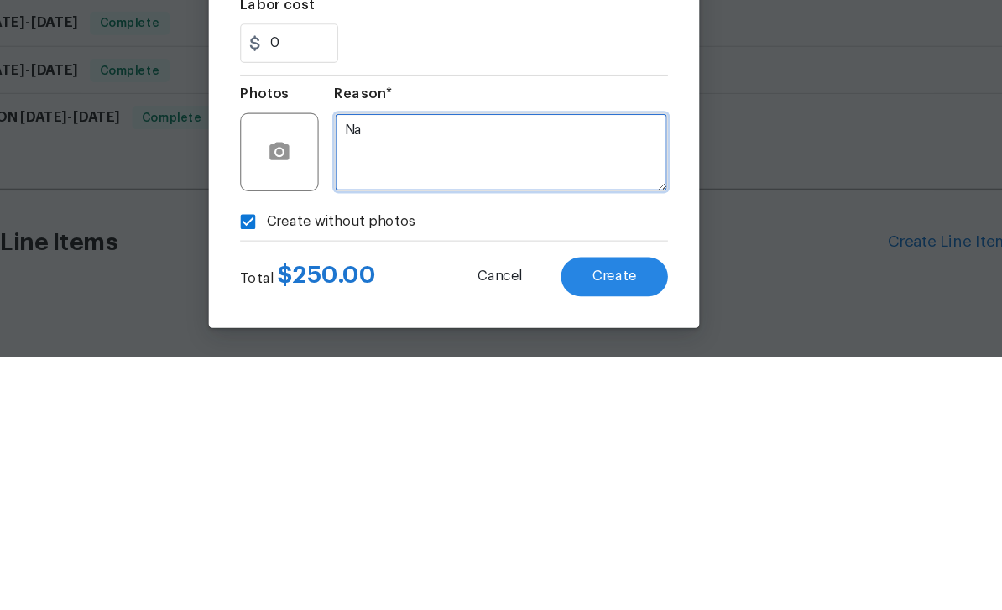
type textarea "Na"
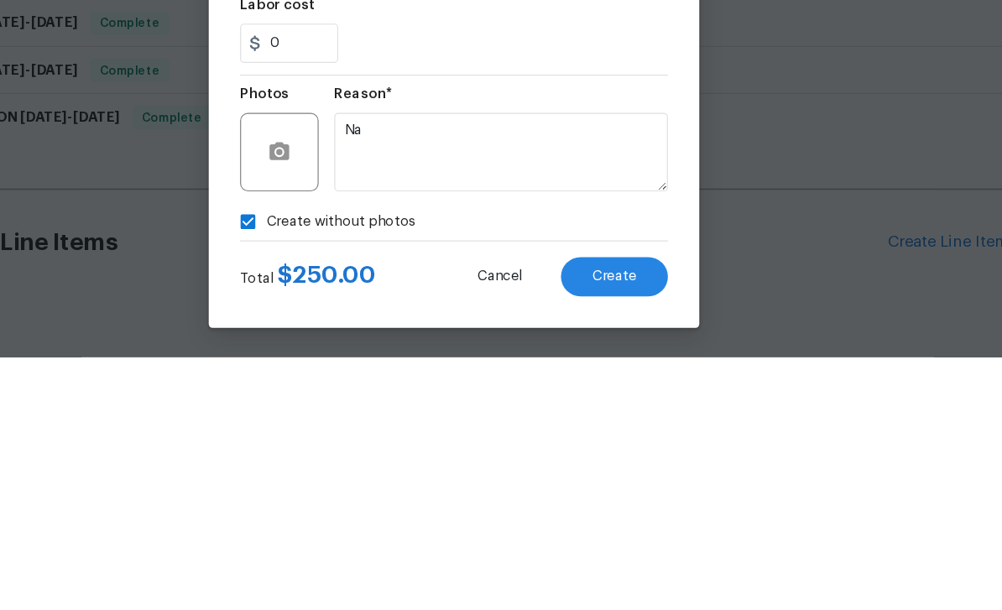
click at [619, 535] on span "Create" at bounding box center [638, 541] width 38 height 13
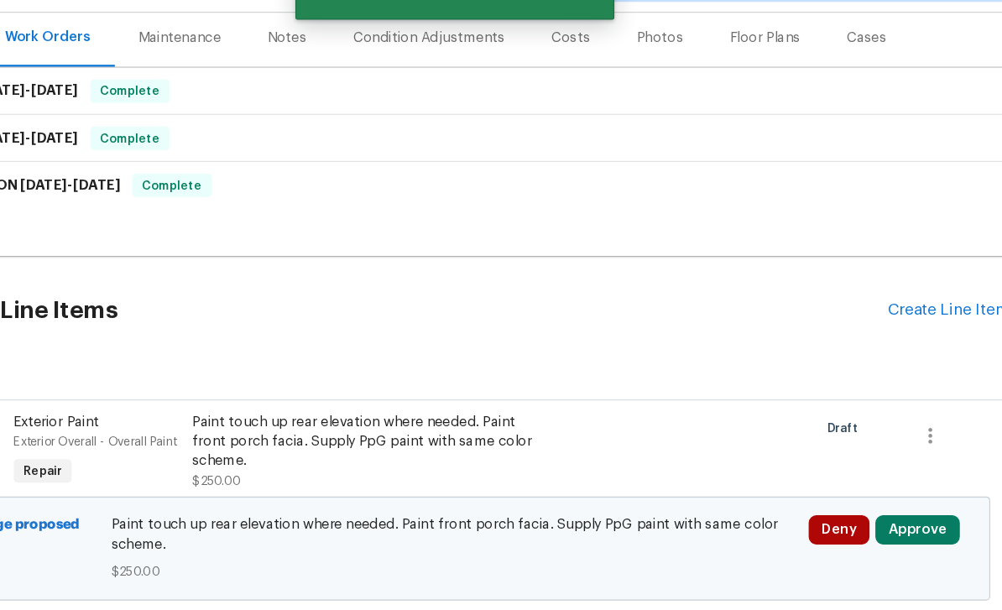
scroll to position [212, 0]
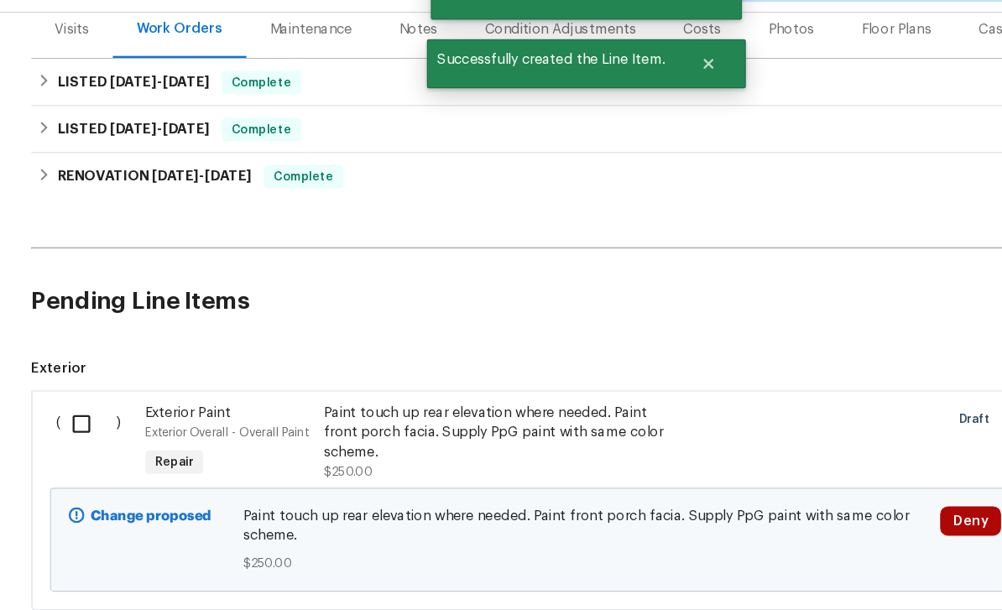
click at [80, 387] on input "checkbox" at bounding box center [76, 404] width 48 height 35
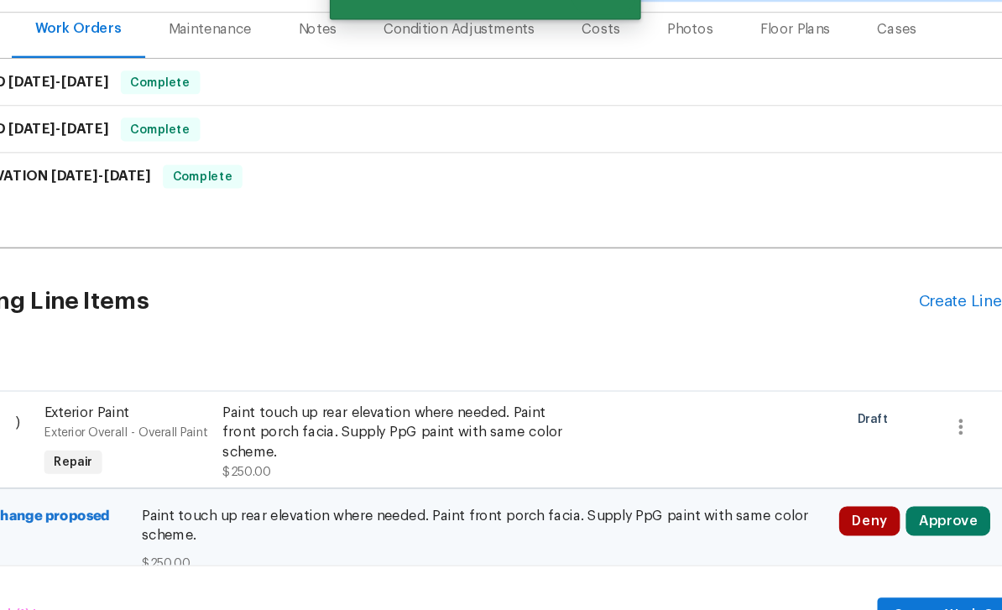
click at [861, 475] on button "Approve" at bounding box center [897, 487] width 72 height 25
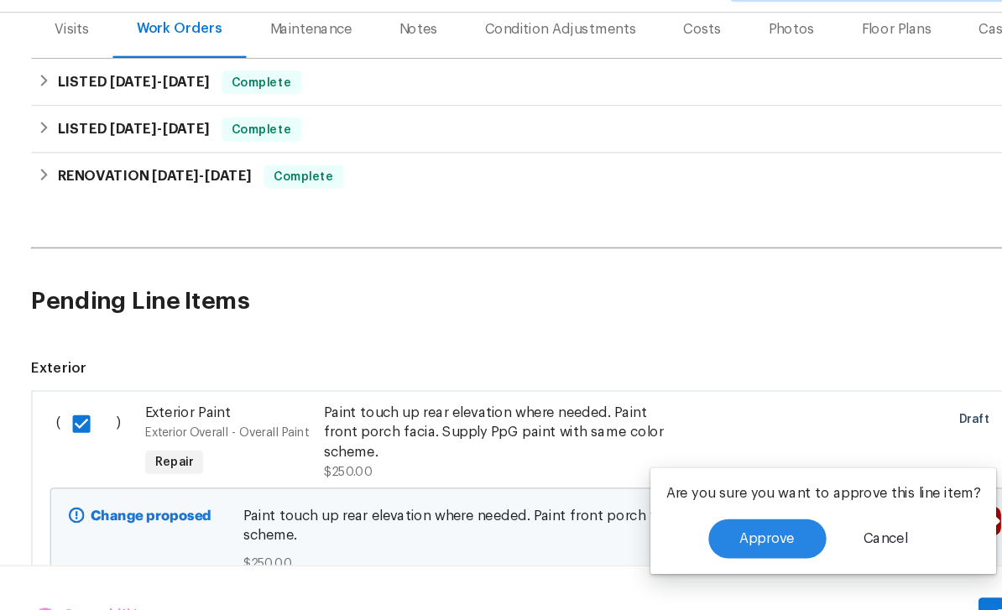
click at [658, 497] on span "Approve" at bounding box center [656, 503] width 47 height 13
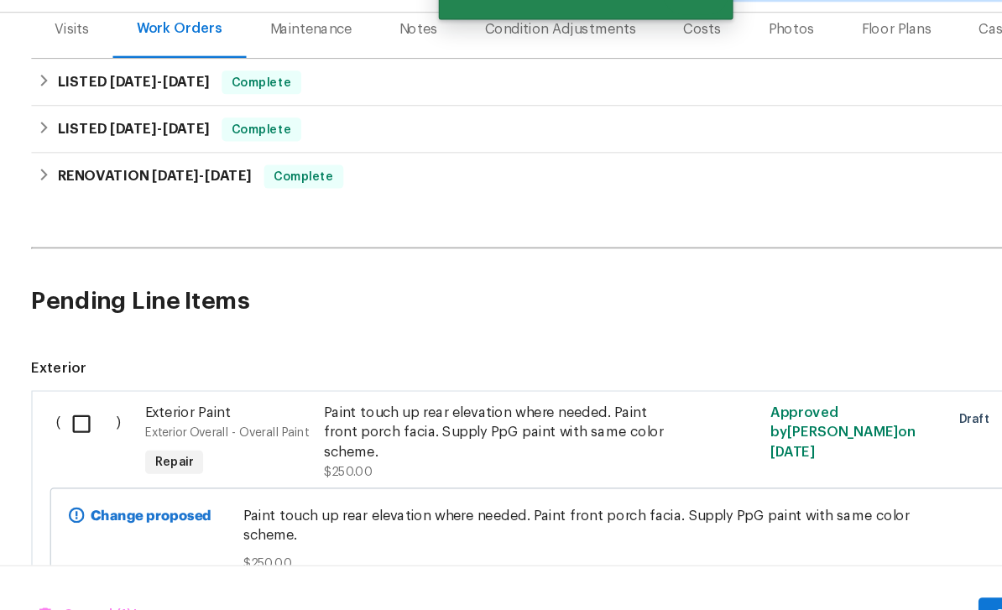
click at [77, 387] on input "checkbox" at bounding box center [76, 404] width 48 height 35
checkbox input "true"
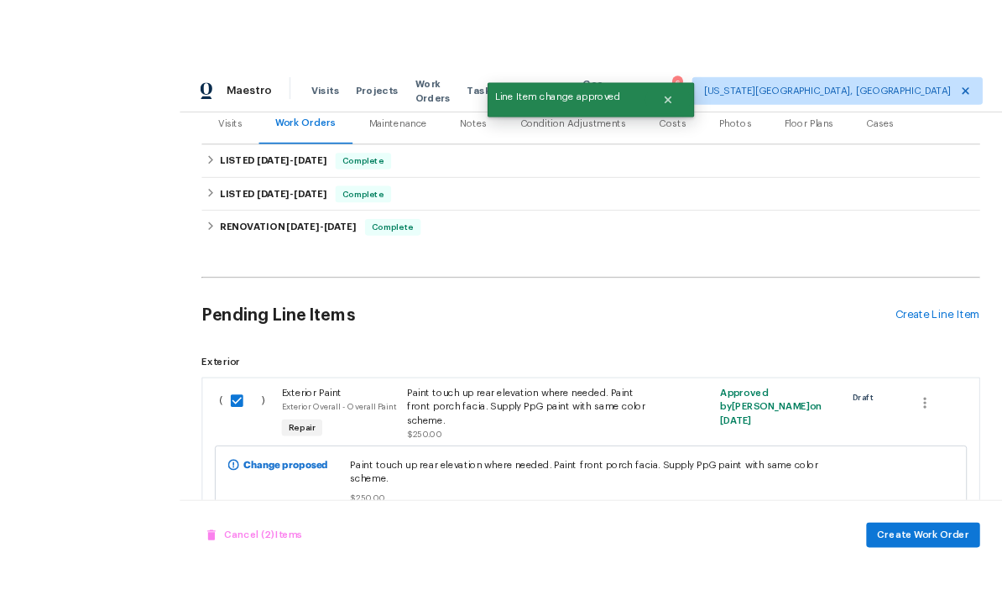
scroll to position [54, 0]
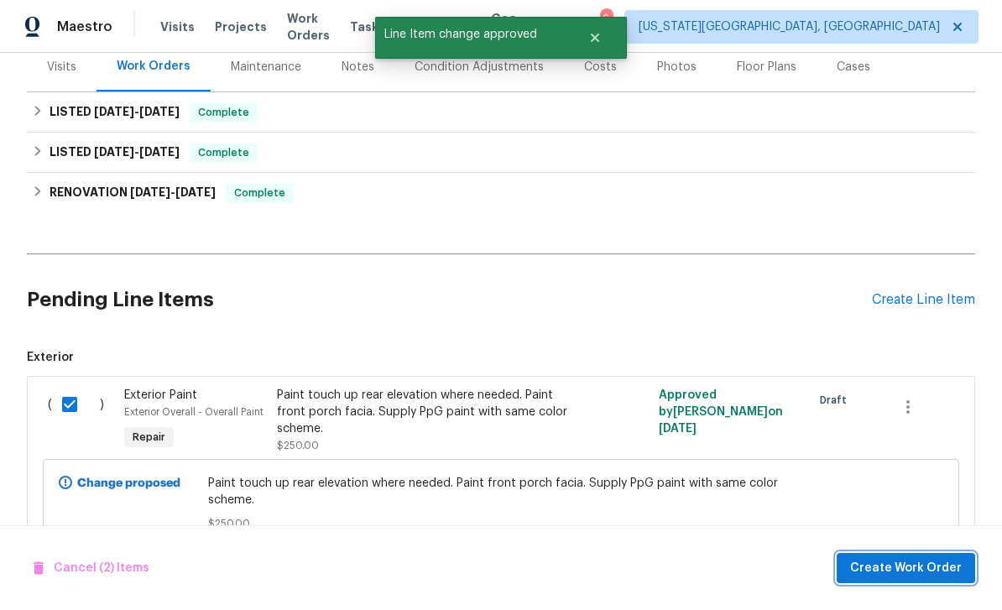
click at [906, 565] on span "Create Work Order" at bounding box center [906, 568] width 112 height 21
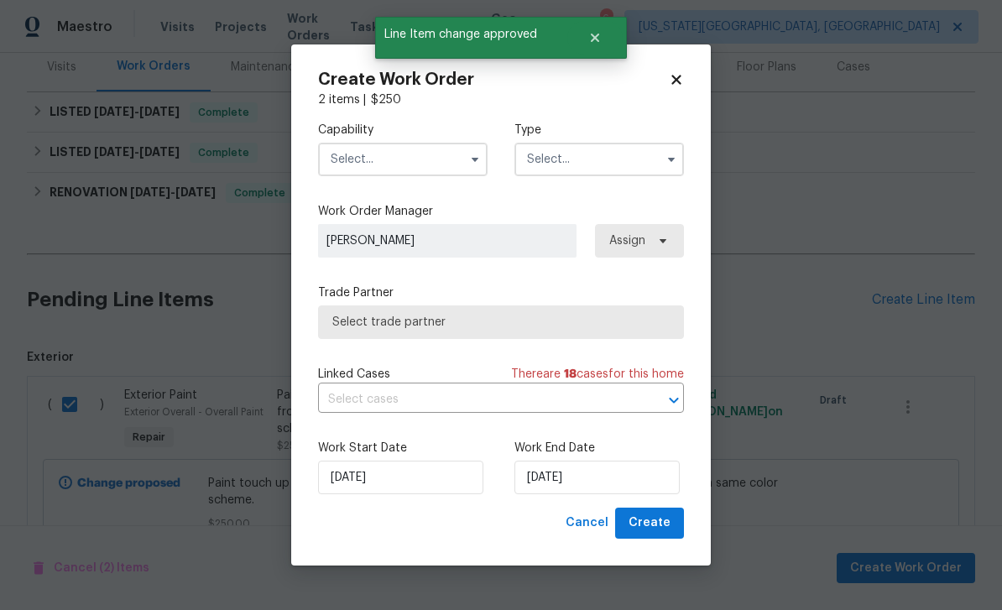
click at [409, 144] on input "text" at bounding box center [403, 160] width 170 height 34
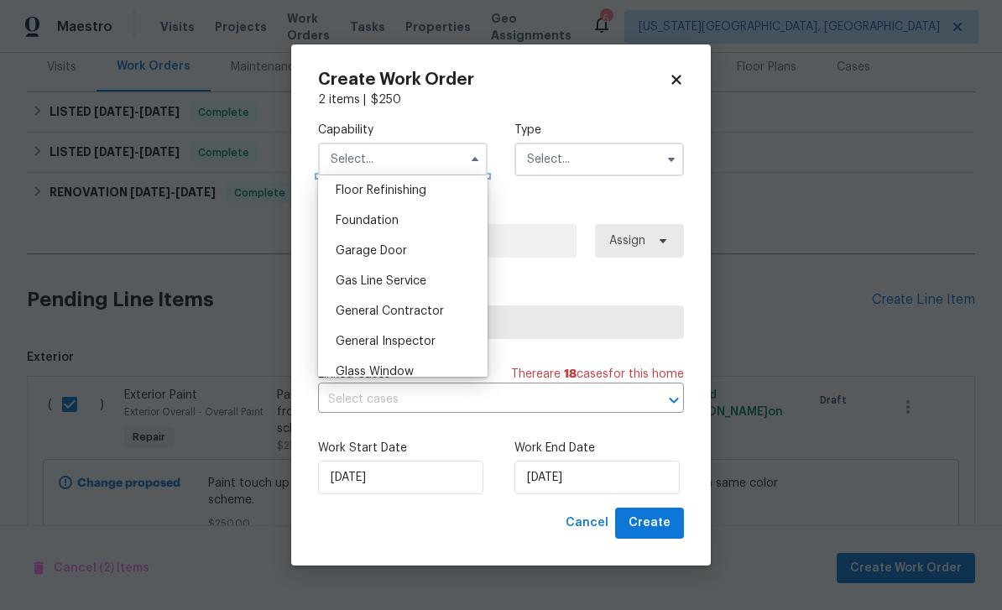
scroll to position [696, 0]
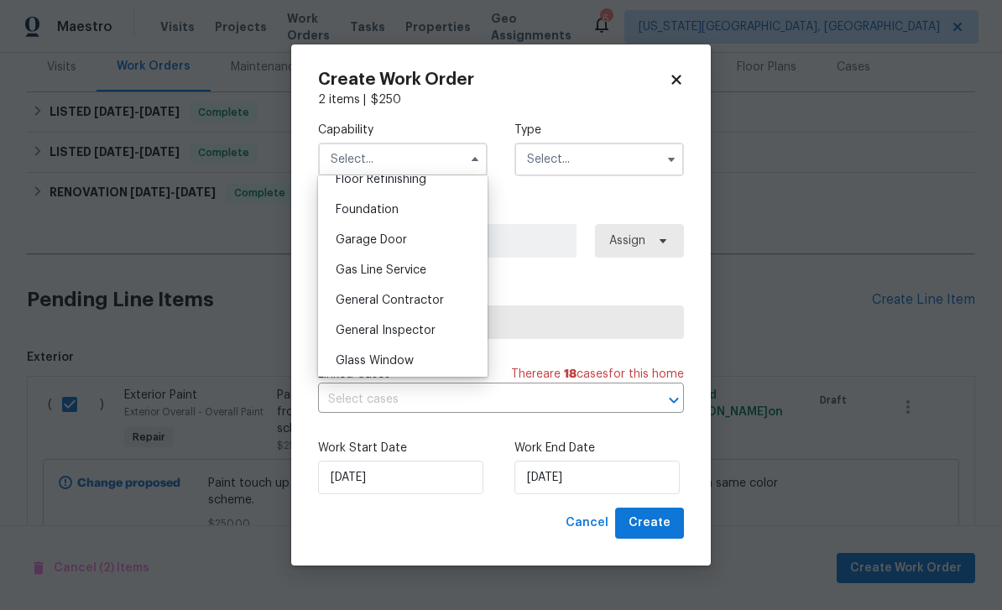
click at [402, 305] on span "General Contractor" at bounding box center [390, 301] width 108 height 12
type input "General Contractor"
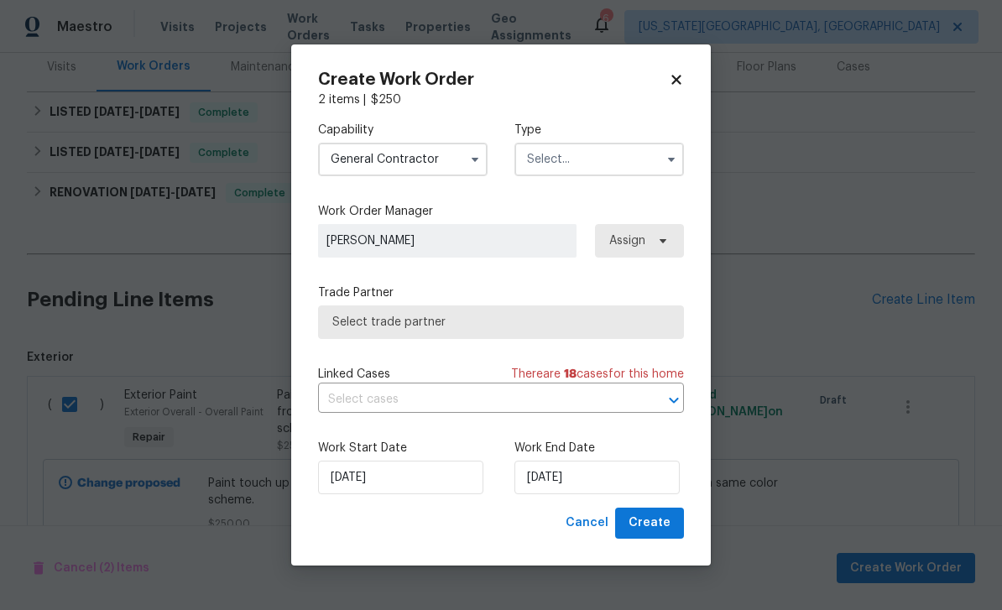
click at [557, 153] on input "text" at bounding box center [599, 160] width 170 height 34
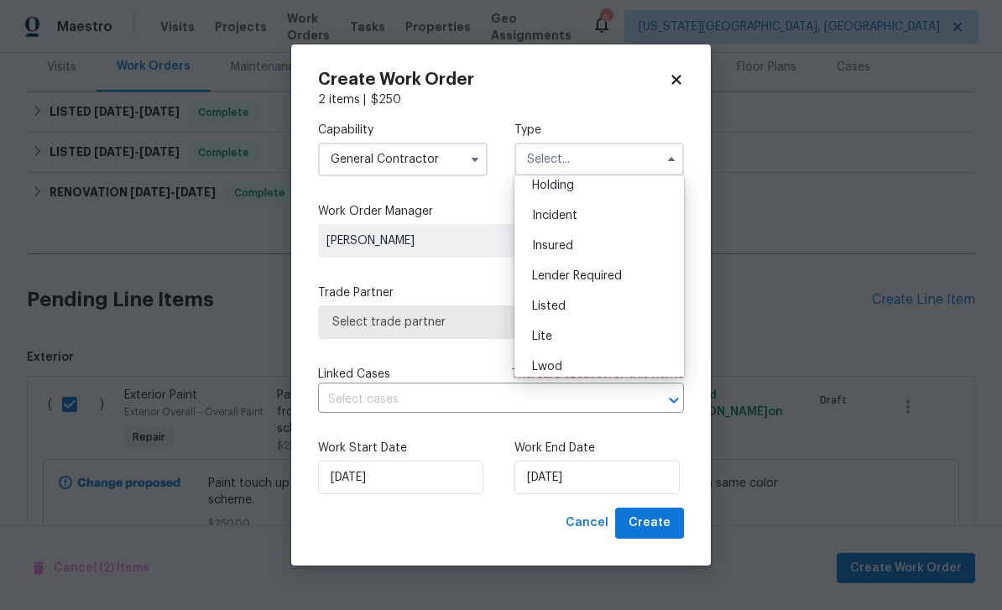
scroll to position [153, 0]
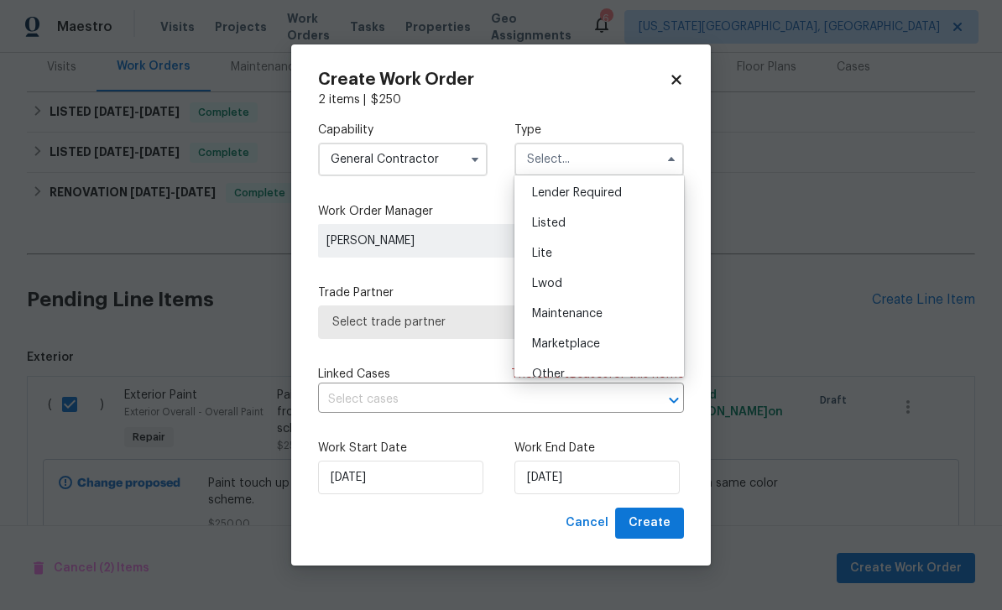
click at [555, 227] on span "Listed" at bounding box center [549, 223] width 34 height 12
type input "Listed"
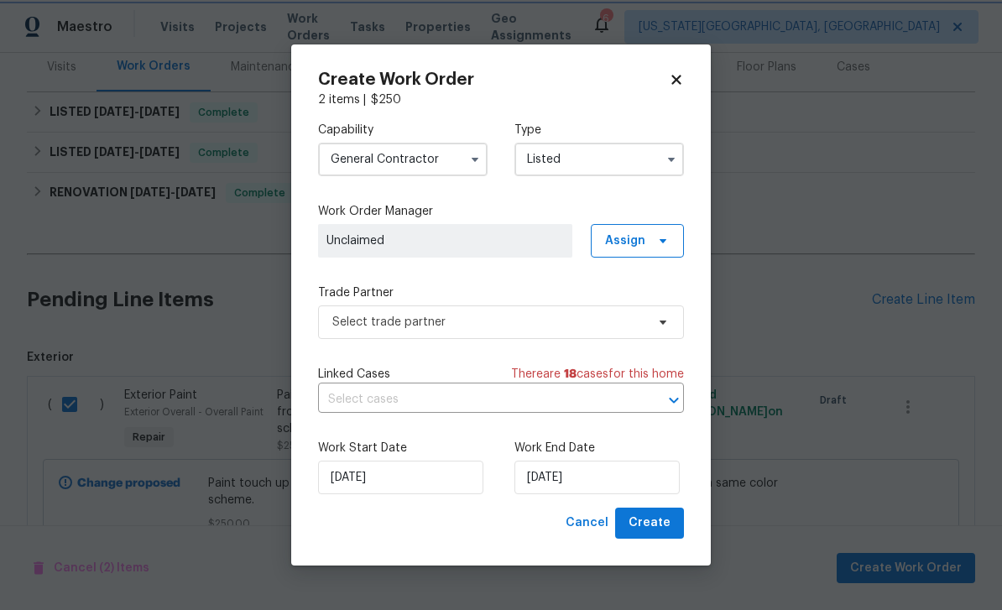
scroll to position [0, 0]
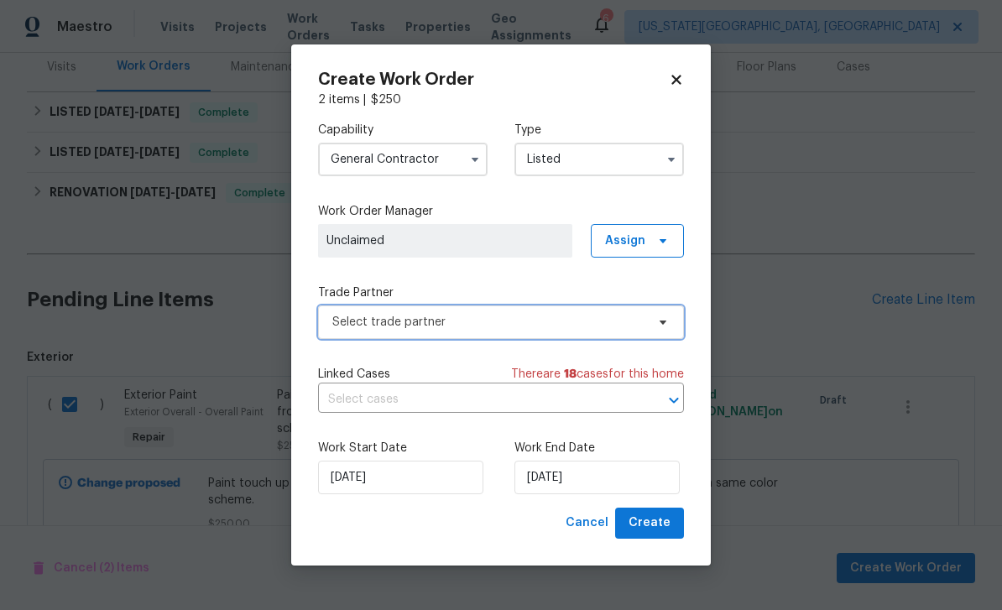
click at [439, 318] on span "Select trade partner" at bounding box center [488, 322] width 313 height 17
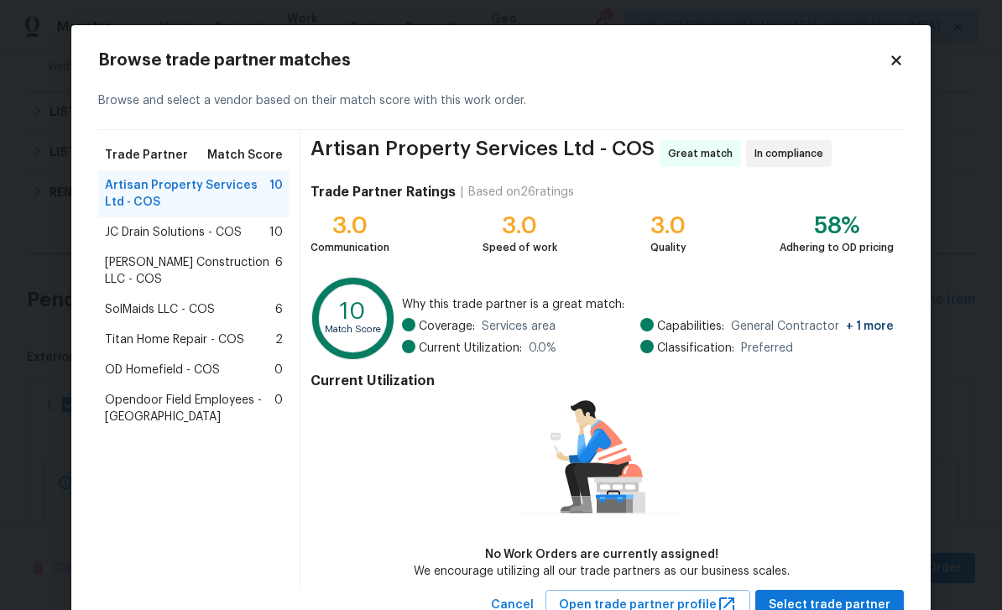
click at [179, 331] on span "Titan Home Repair - COS" at bounding box center [174, 339] width 139 height 17
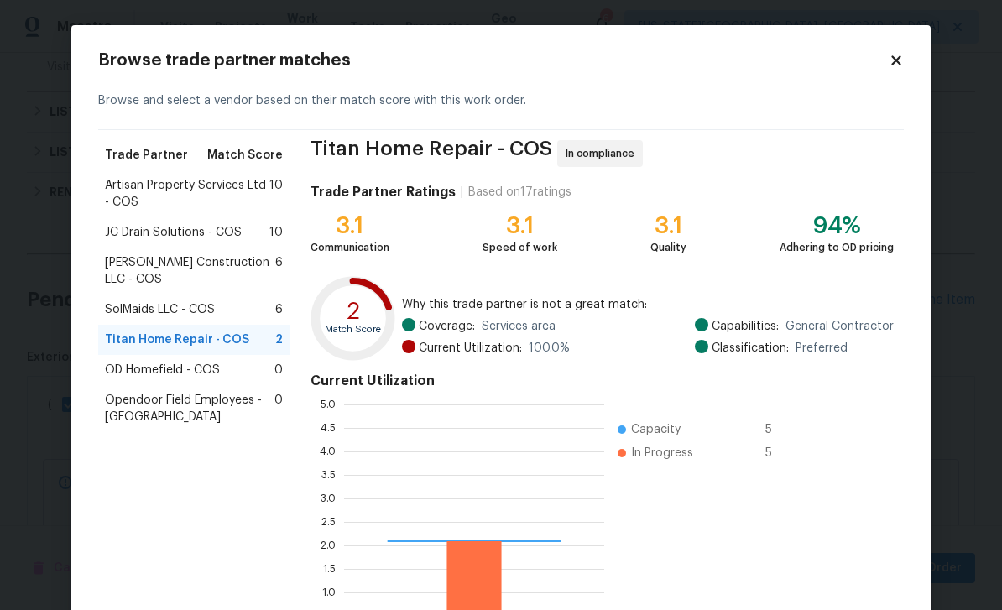
scroll to position [235, 260]
click at [821, 519] on div "Current Utilization 0.0 0.5 1.0 1.5 2.0 2.5 3.0 3.5 4.0 4.5 5.0 Capacity 5 In P…" at bounding box center [601, 507] width 583 height 282
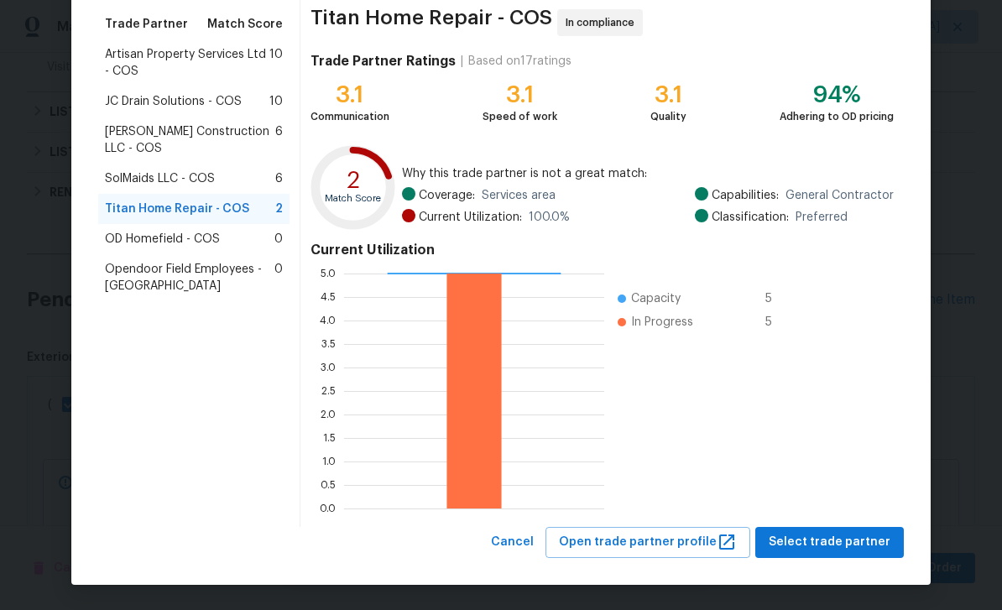
scroll to position [130, 0]
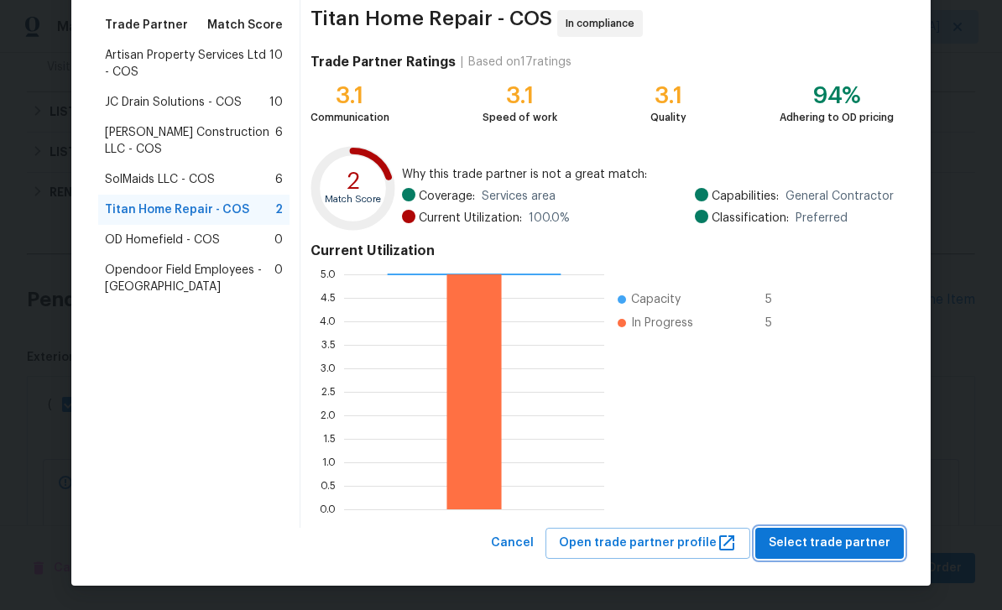
click at [864, 539] on span "Select trade partner" at bounding box center [830, 543] width 122 height 21
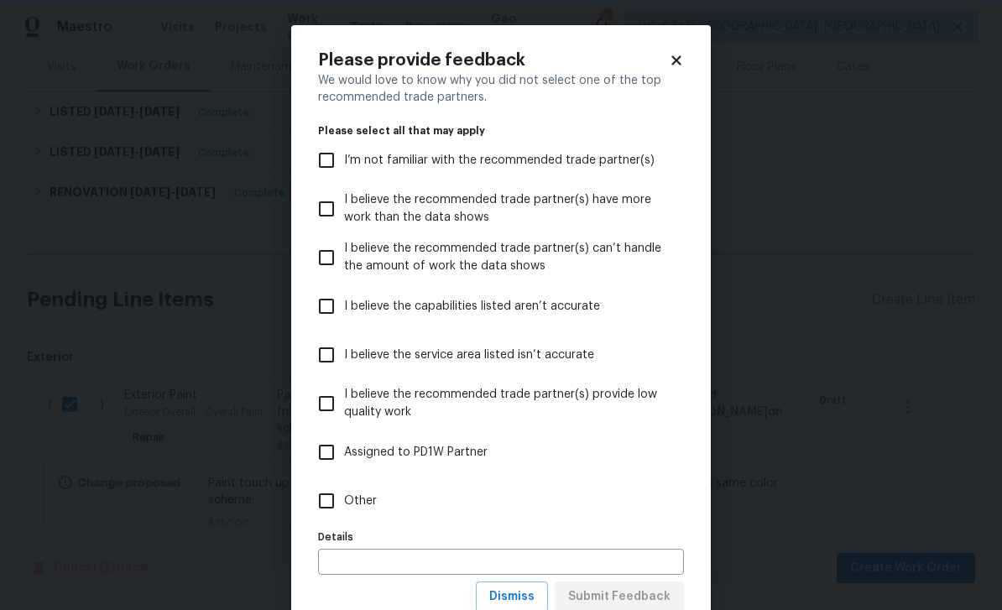
scroll to position [0, 0]
click at [388, 499] on label "Other" at bounding box center [490, 501] width 362 height 49
click at [344, 499] on input "Other" at bounding box center [326, 500] width 35 height 35
checkbox input "true"
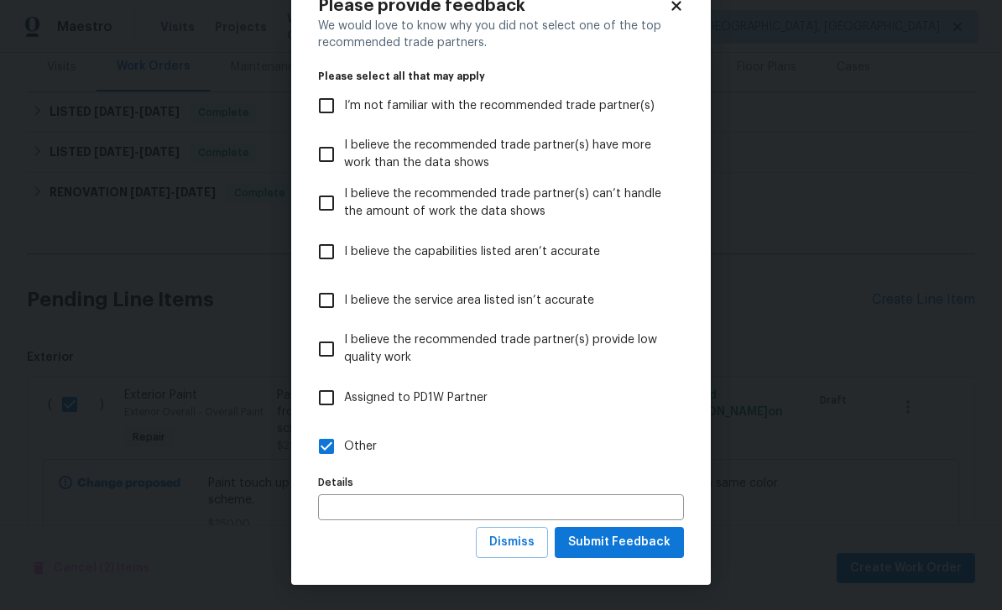
scroll to position [55, 0]
click at [656, 550] on span "Submit Feedback" at bounding box center [619, 542] width 102 height 21
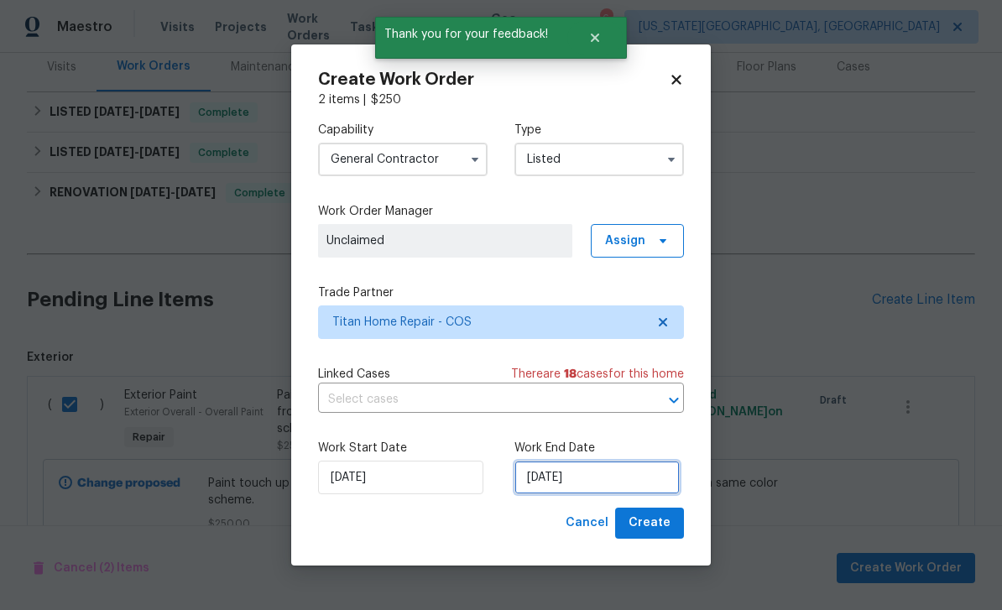
click at [618, 483] on input "[DATE]" at bounding box center [596, 478] width 165 height 34
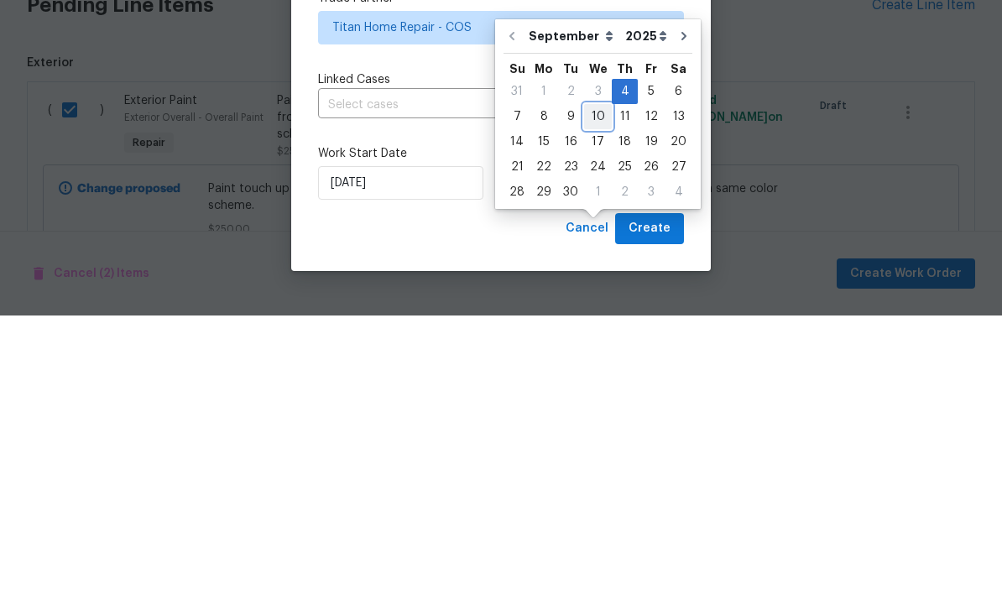
click at [594, 399] on div "10" at bounding box center [598, 410] width 28 height 23
type input "[DATE]"
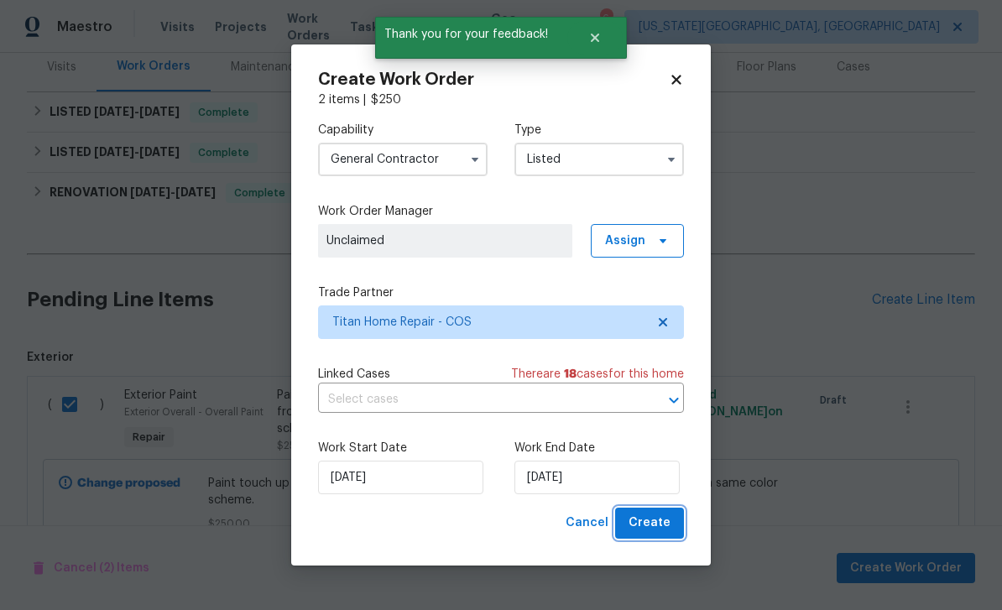
click at [670, 518] on button "Create" at bounding box center [649, 523] width 69 height 31
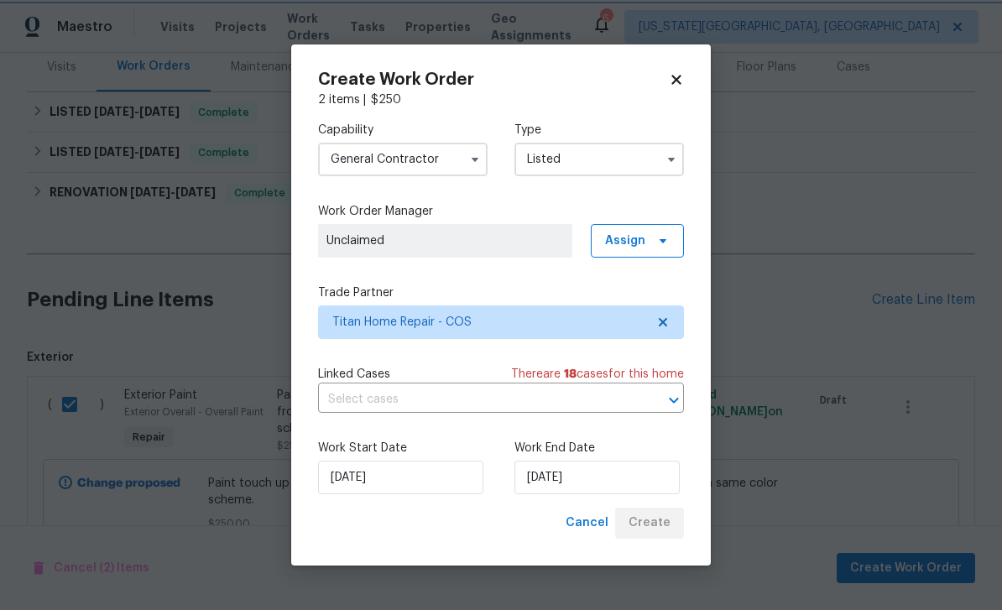
checkbox input "false"
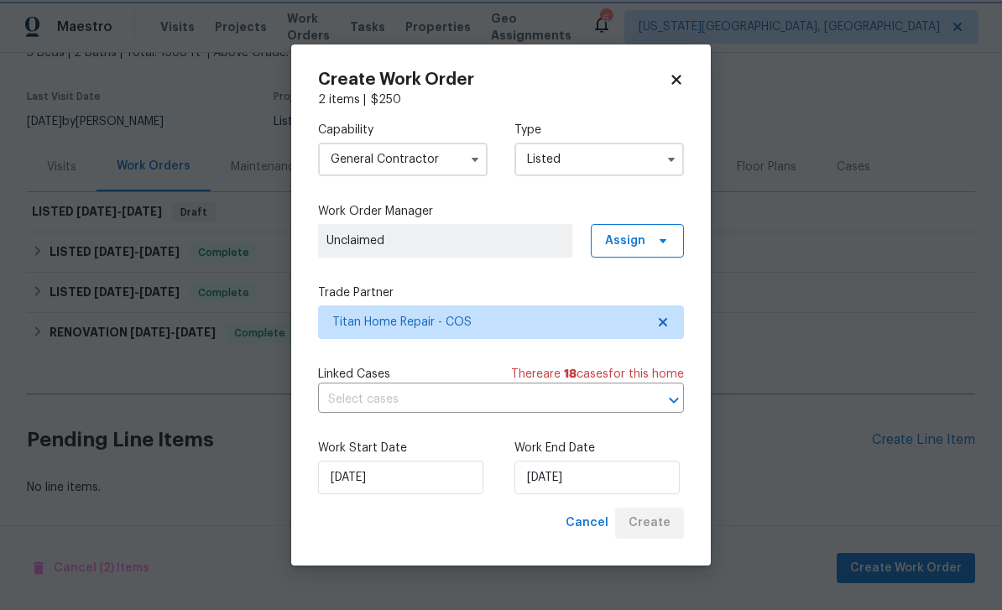
scroll to position [0, 0]
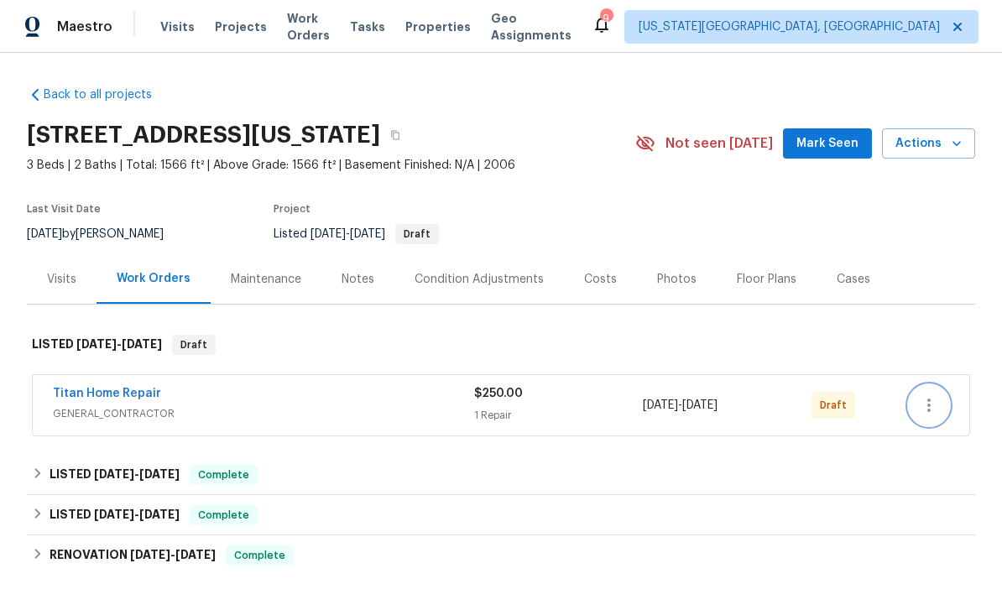
click at [934, 407] on icon "button" at bounding box center [929, 405] width 20 height 20
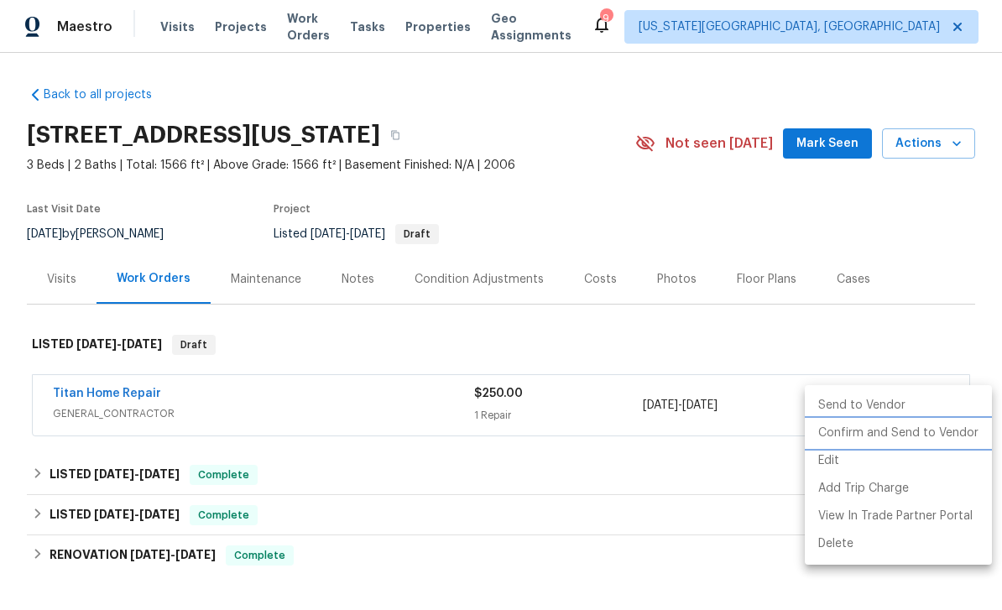
click at [886, 439] on li "Confirm and Send to Vendor" at bounding box center [898, 434] width 187 height 28
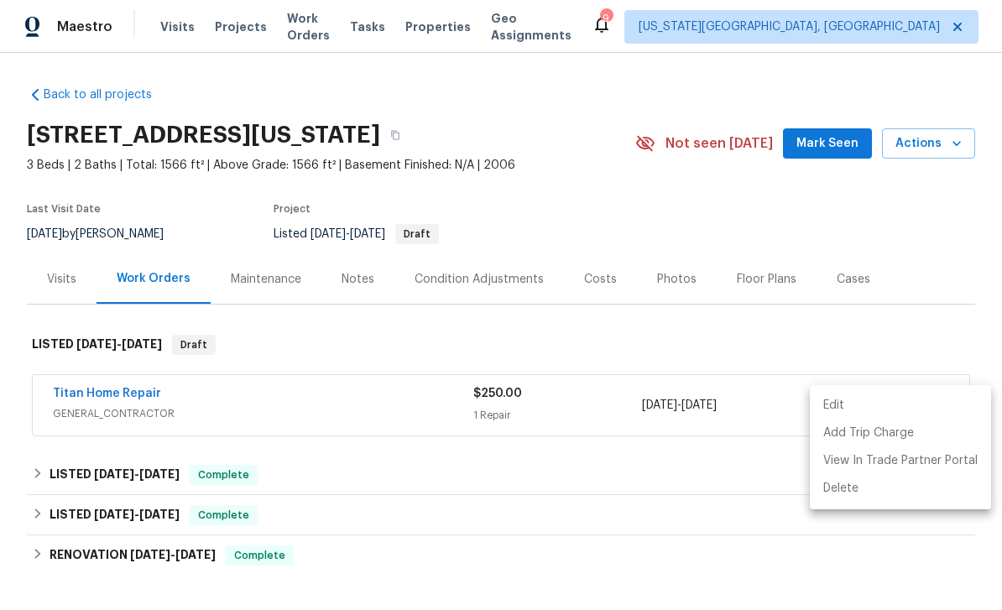
click at [357, 282] on div at bounding box center [501, 305] width 1002 height 610
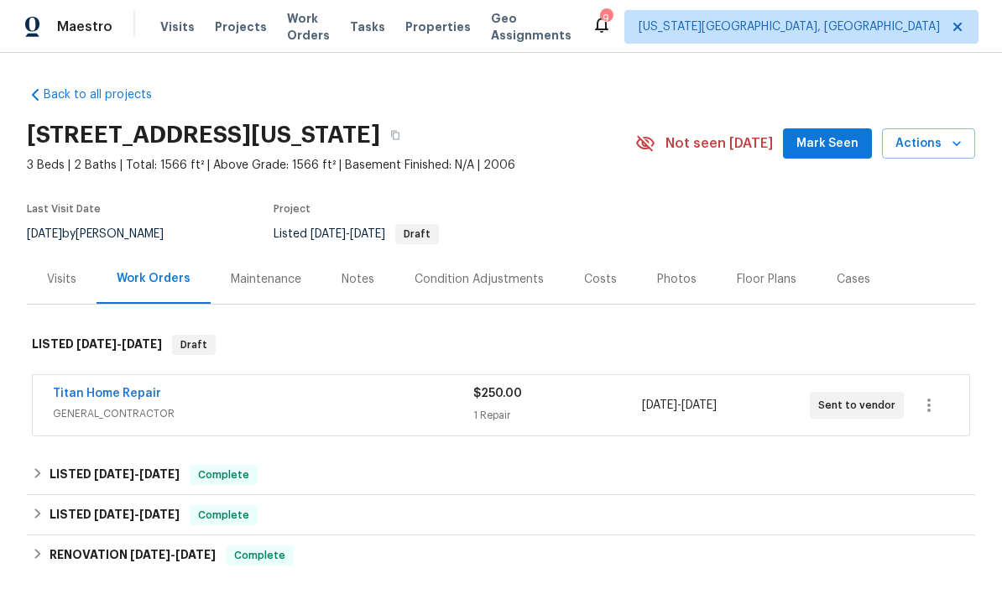
click at [370, 266] on div "Notes" at bounding box center [357, 279] width 73 height 50
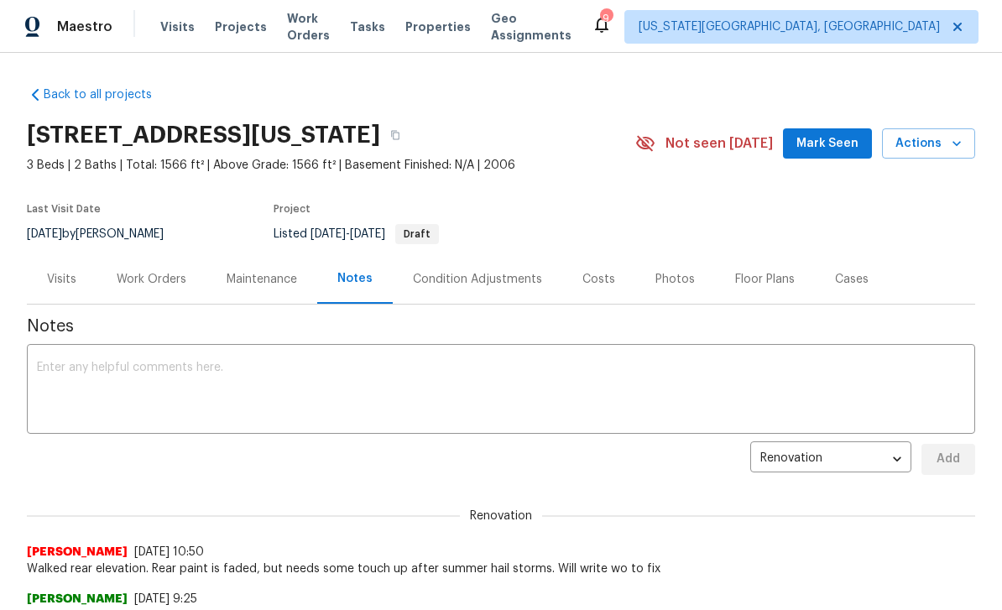
click at [848, 134] on span "Mark Seen" at bounding box center [827, 143] width 62 height 21
click at [381, 375] on textarea at bounding box center [501, 391] width 928 height 59
